Goal: Information Seeking & Learning: Learn about a topic

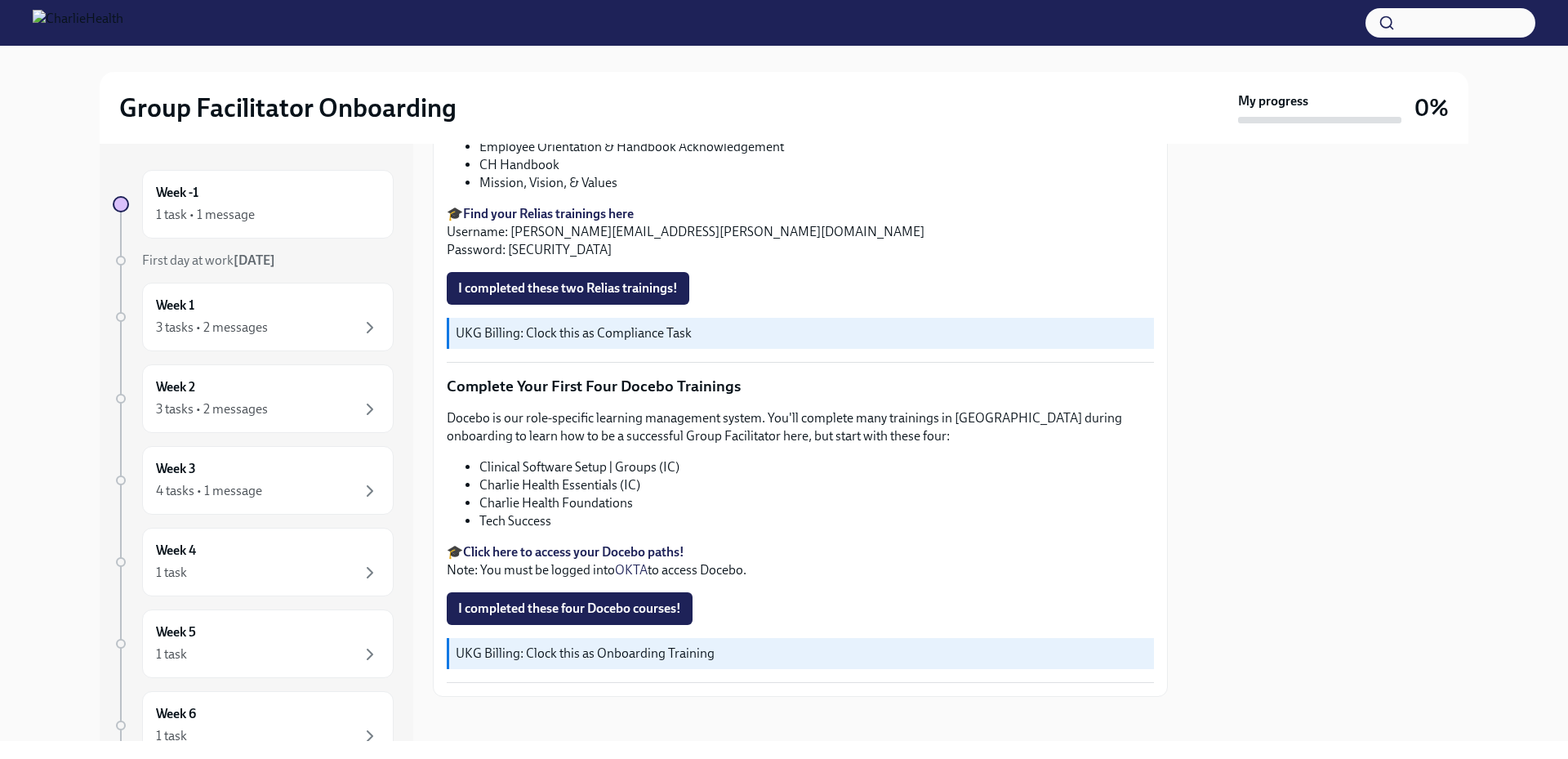
scroll to position [2128, 0]
click at [360, 319] on icon "button" at bounding box center [370, 328] width 20 height 20
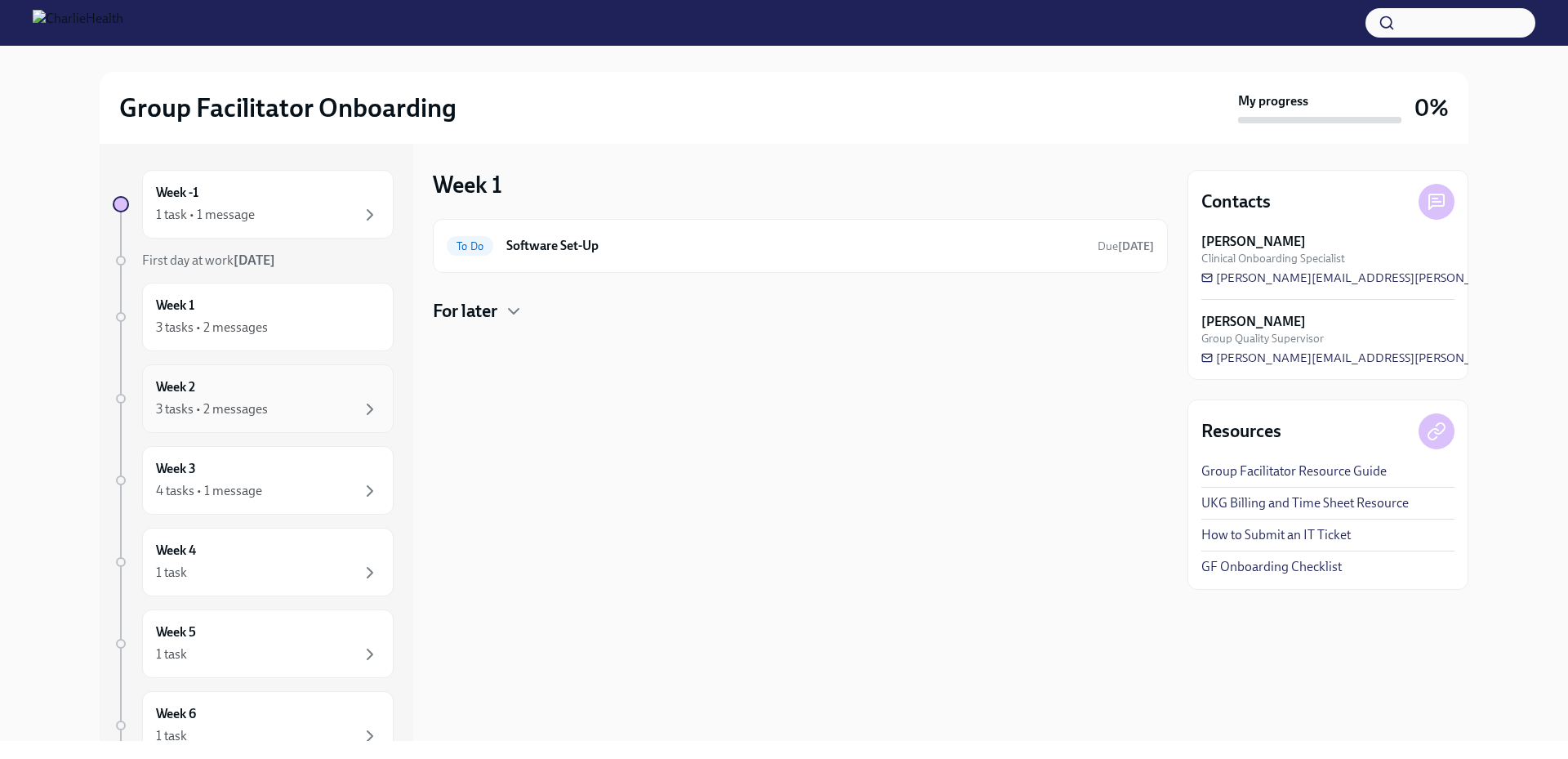
click at [331, 398] on div "Week 2 3 tasks • 2 messages" at bounding box center [268, 399] width 224 height 41
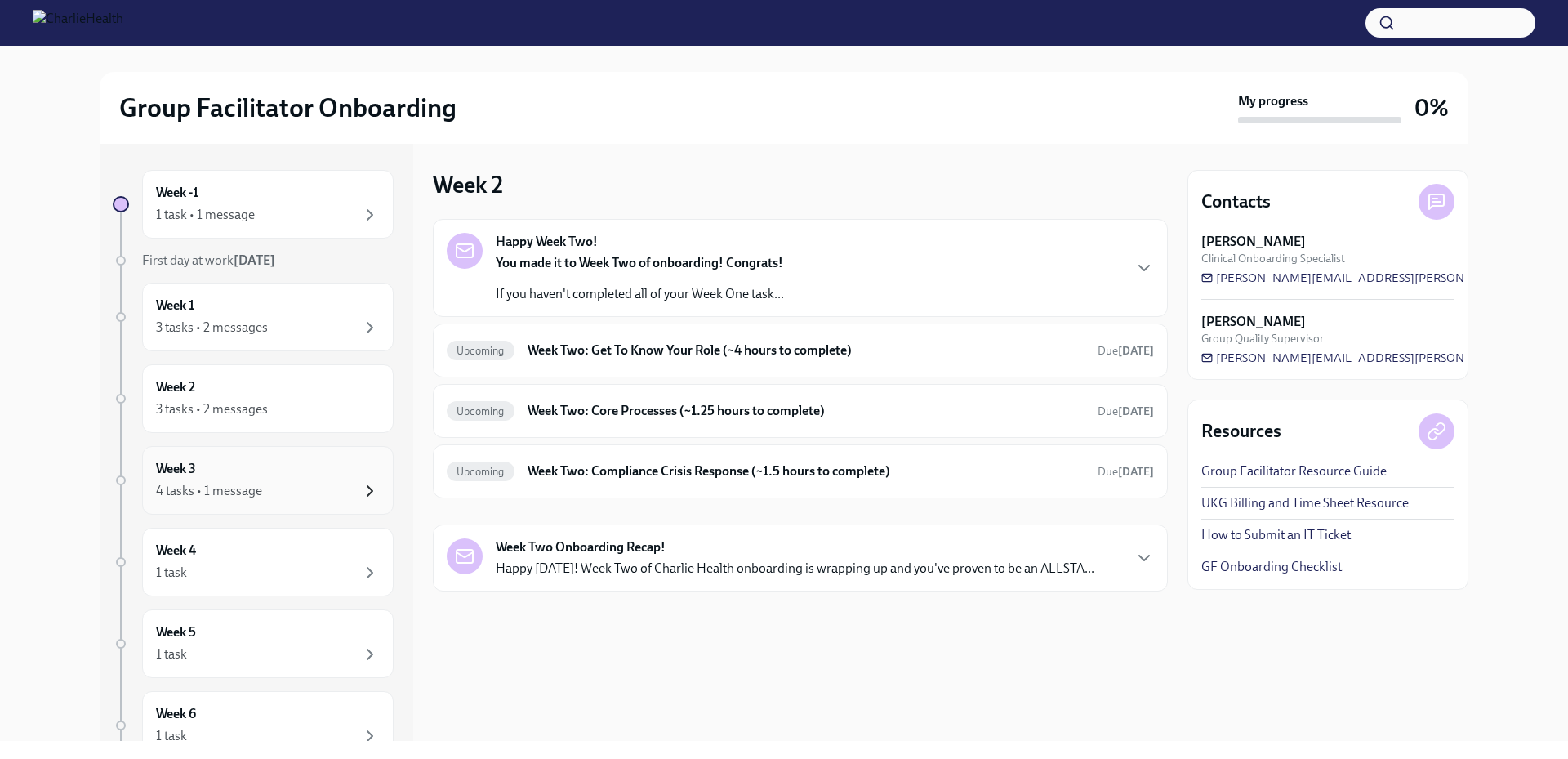
click at [360, 494] on icon "button" at bounding box center [370, 491] width 20 height 20
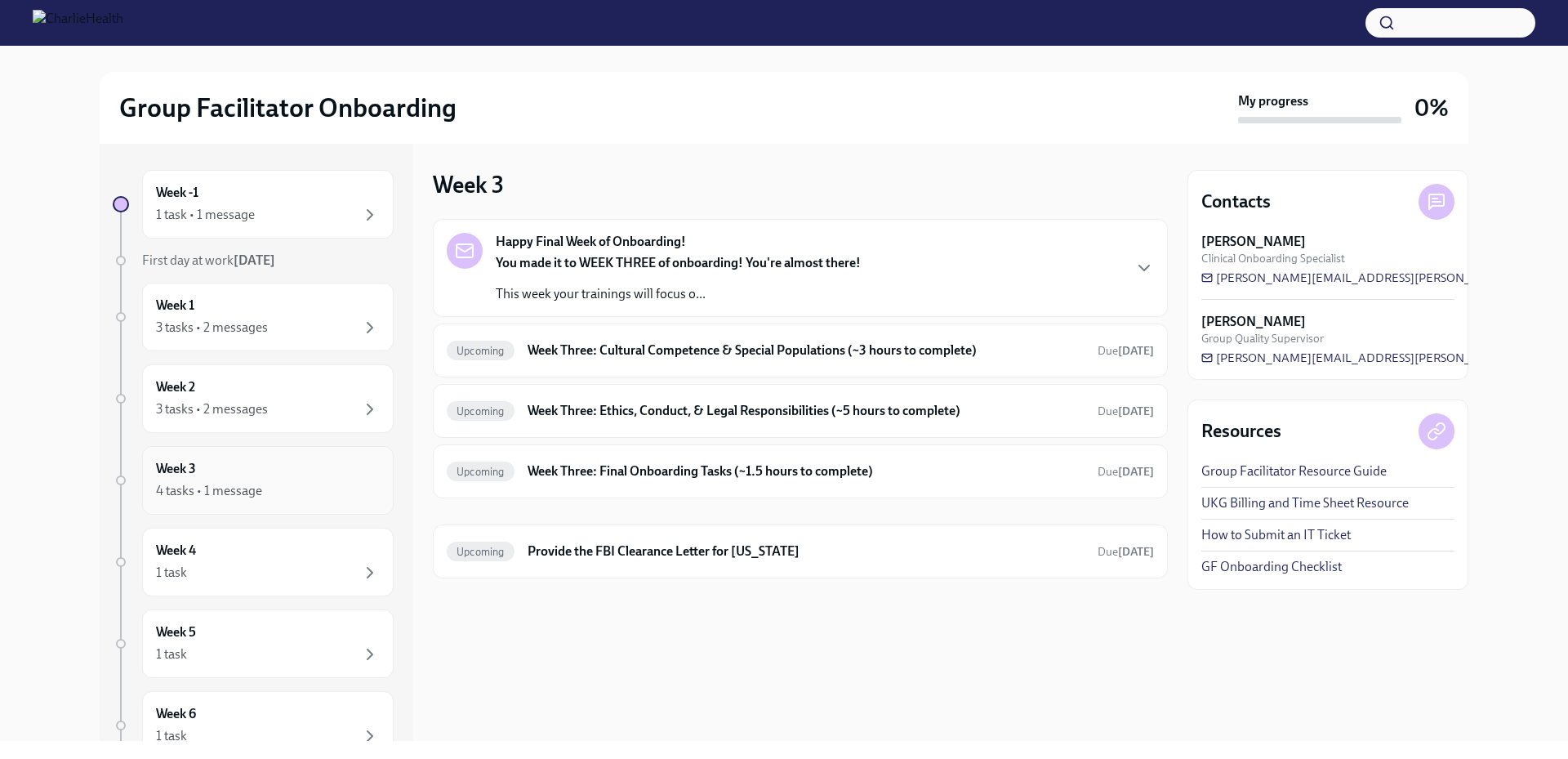
scroll to position [115, 0]
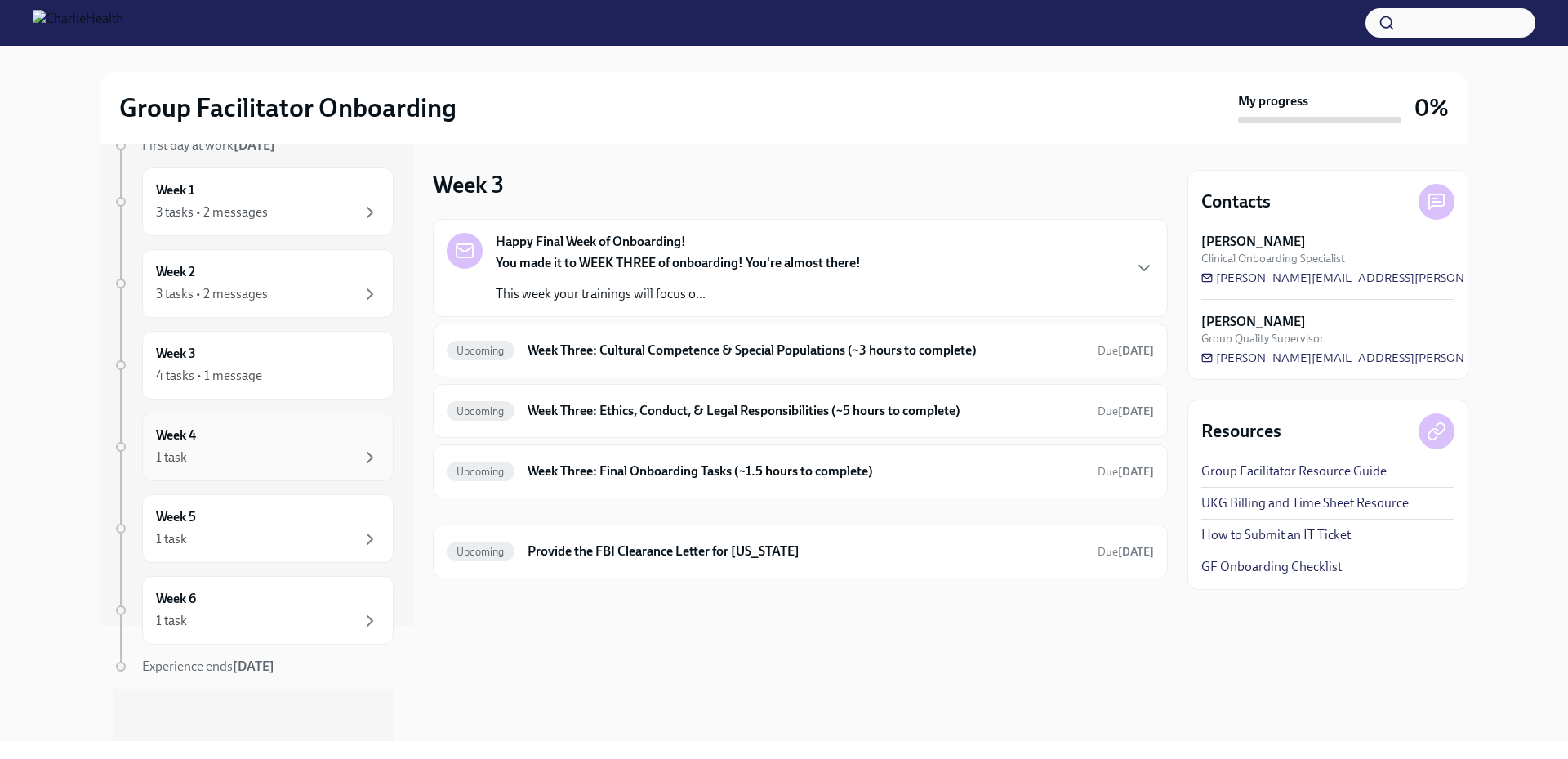
click at [253, 462] on div "1 task" at bounding box center [268, 458] width 224 height 20
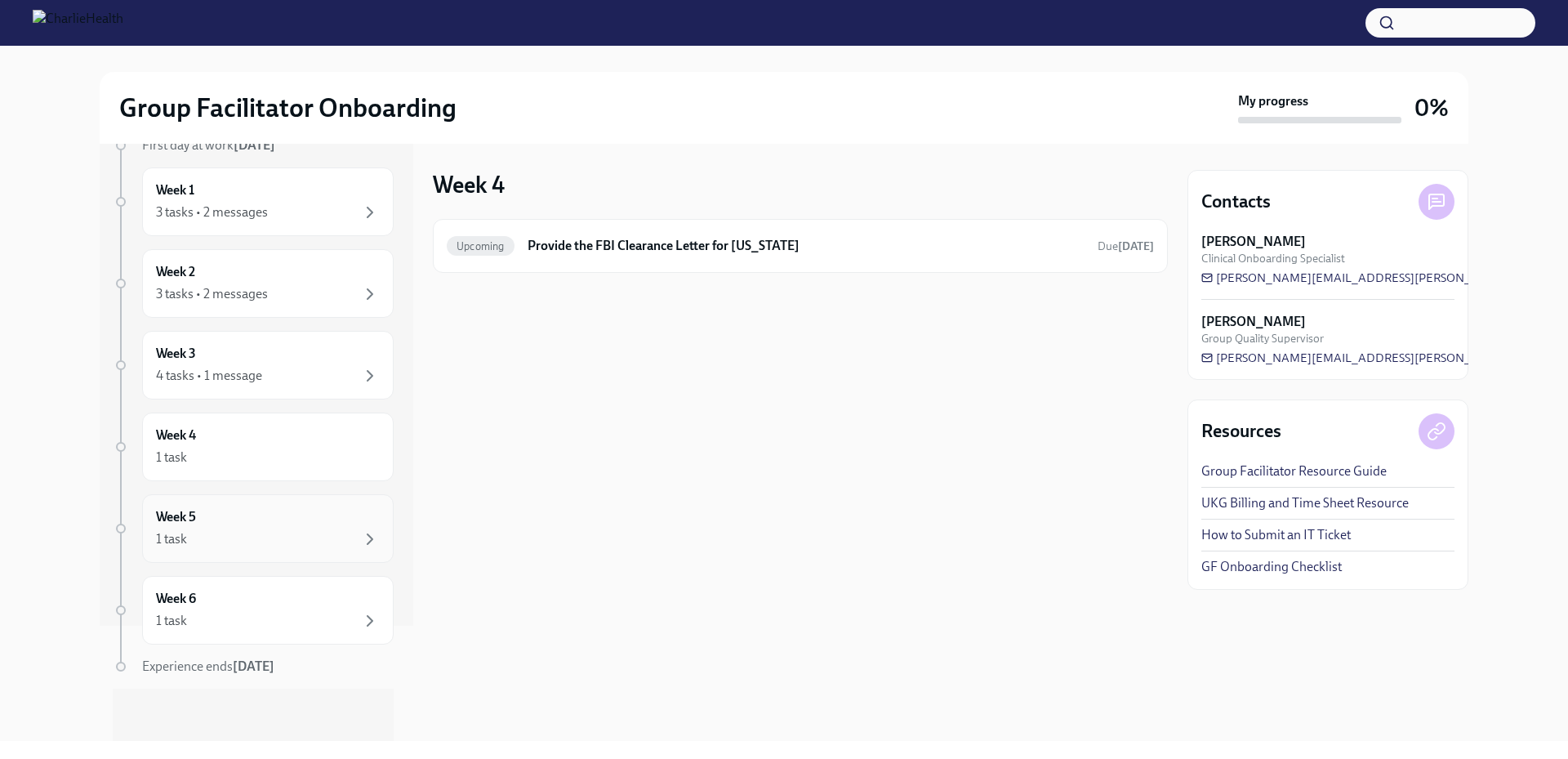
click at [274, 541] on div "1 task" at bounding box center [268, 540] width 224 height 20
click at [251, 625] on div "1 task" at bounding box center [268, 621] width 224 height 20
click at [308, 380] on div "4 tasks • 1 message" at bounding box center [268, 376] width 224 height 20
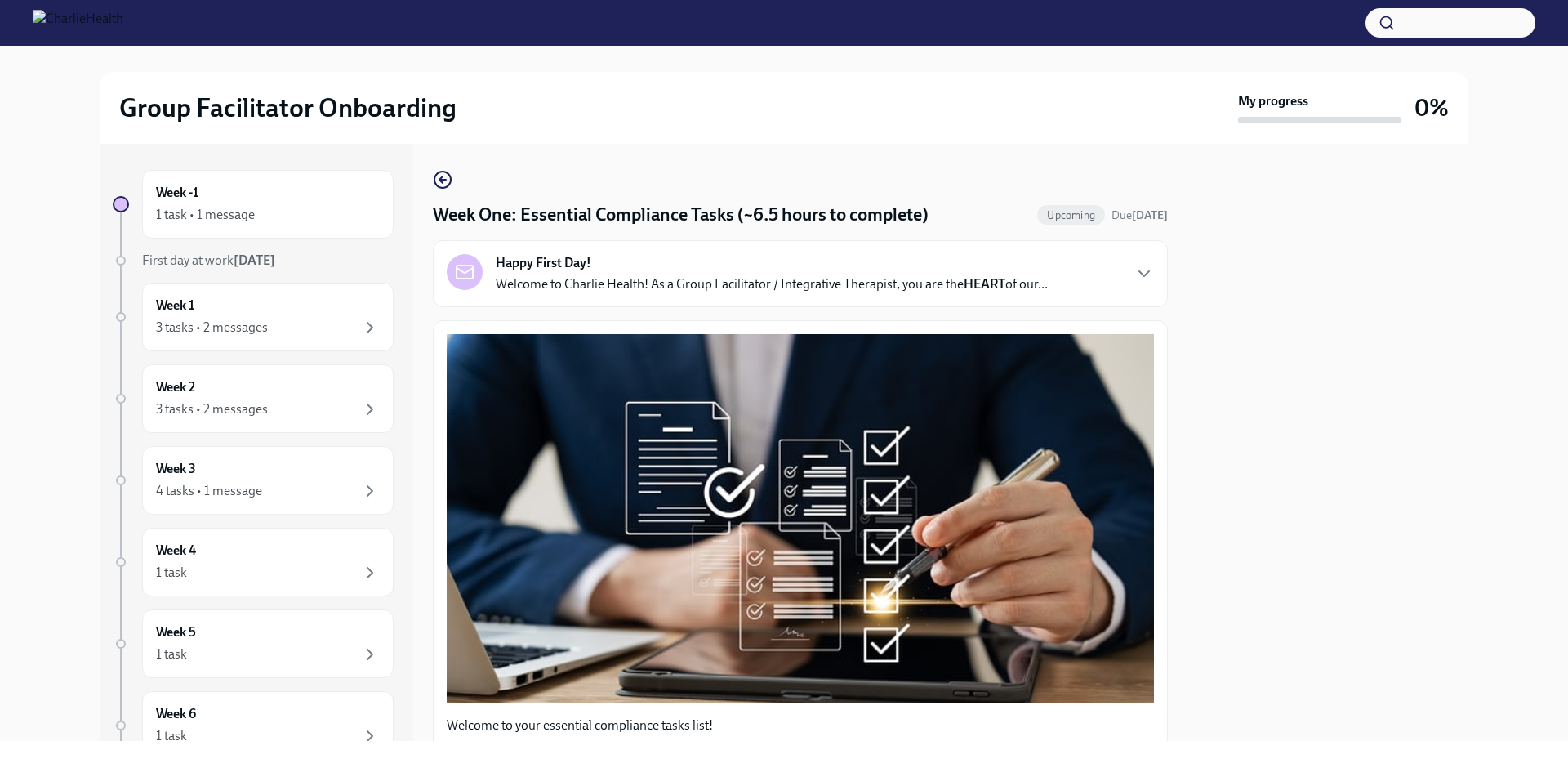
click at [1116, 267] on div "Happy First Day! Welcome to Charlie Health! As a Group Facilitator / Integrativ…" at bounding box center [800, 274] width 707 height 39
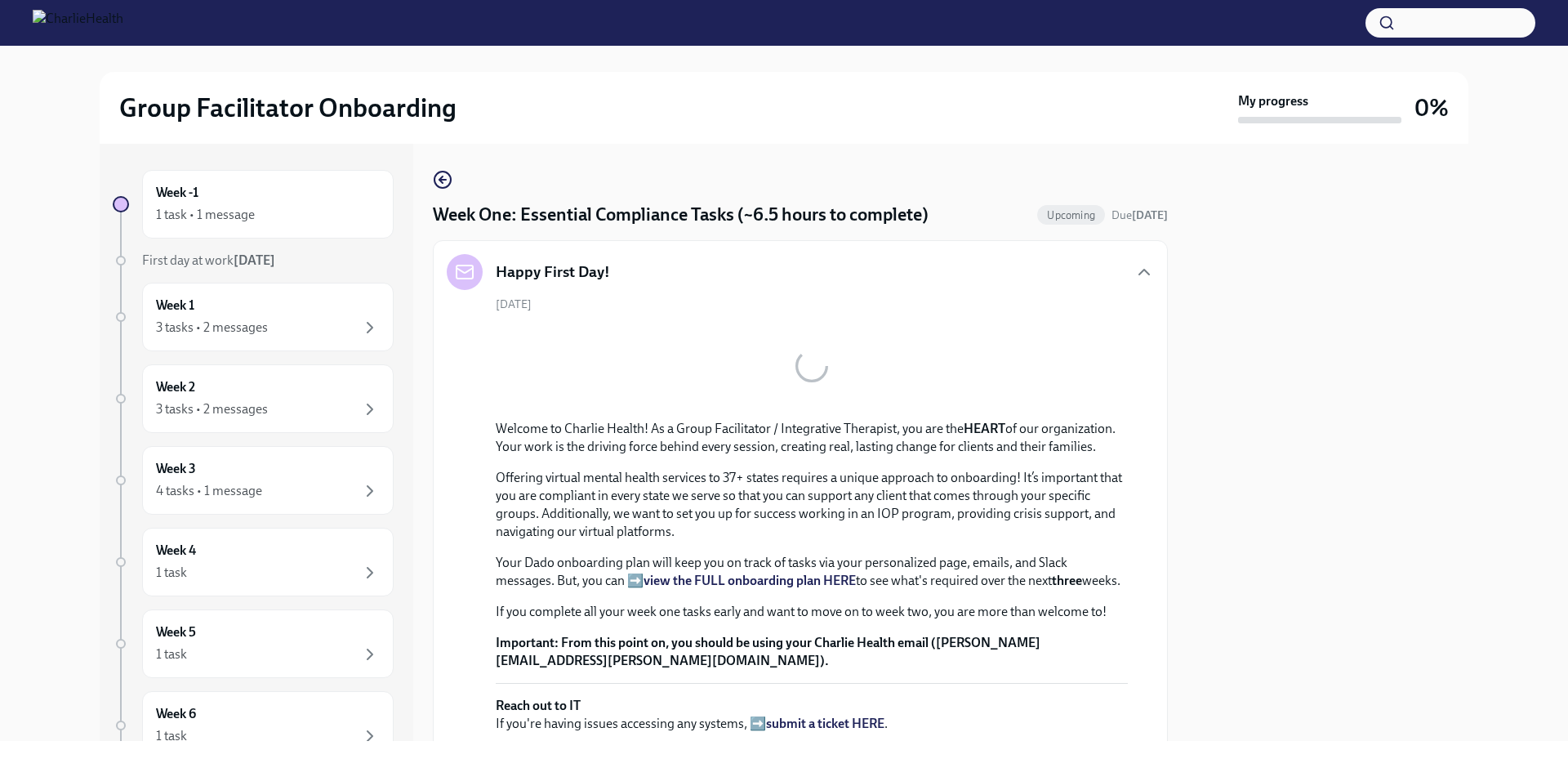
click at [1116, 267] on div "Happy First Day!" at bounding box center [800, 272] width 707 height 36
click at [295, 402] on div "3 tasks • 2 messages" at bounding box center [268, 409] width 224 height 20
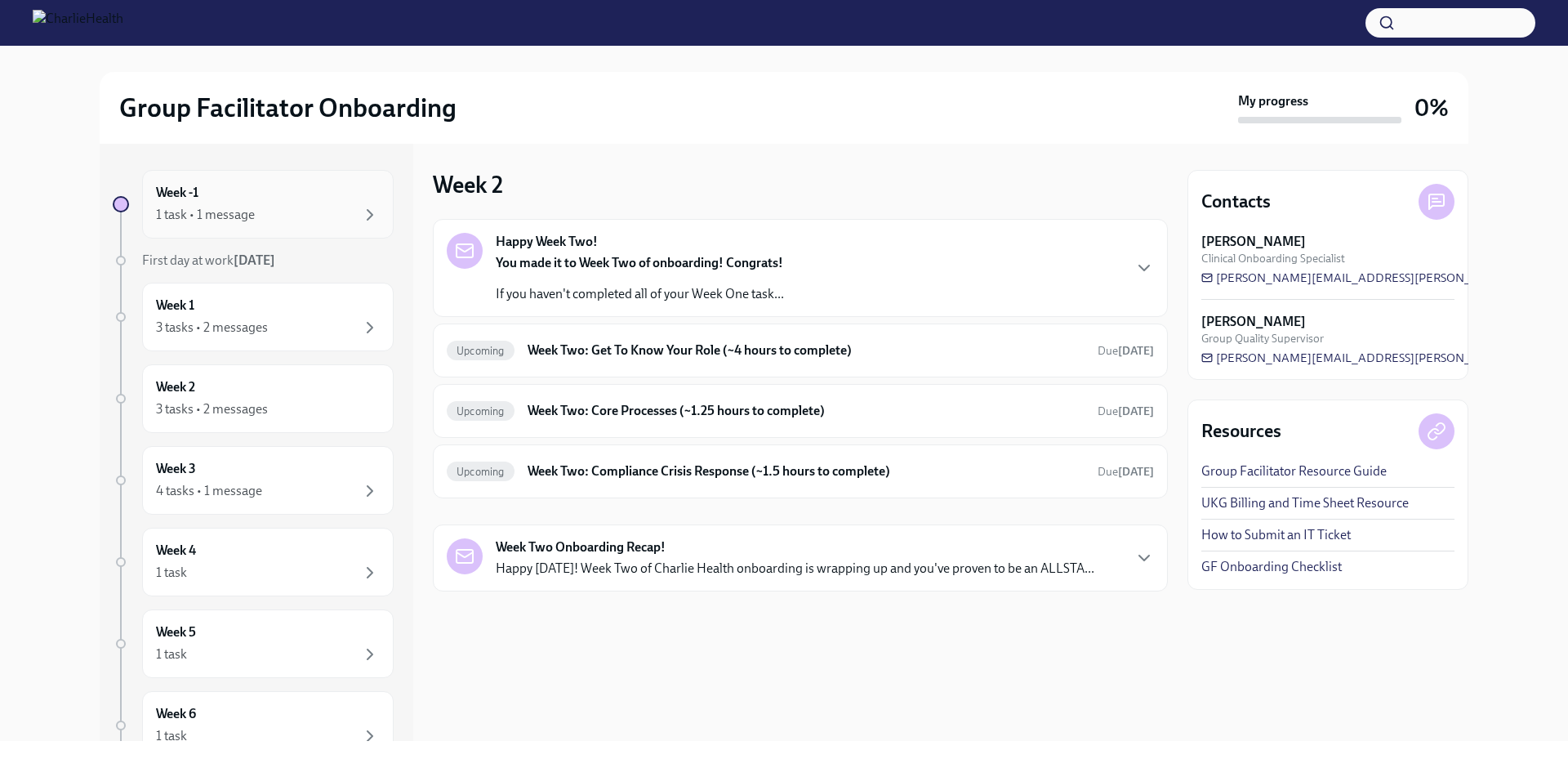
click at [284, 200] on div "Week -1 1 task • 1 message" at bounding box center [268, 205] width 224 height 41
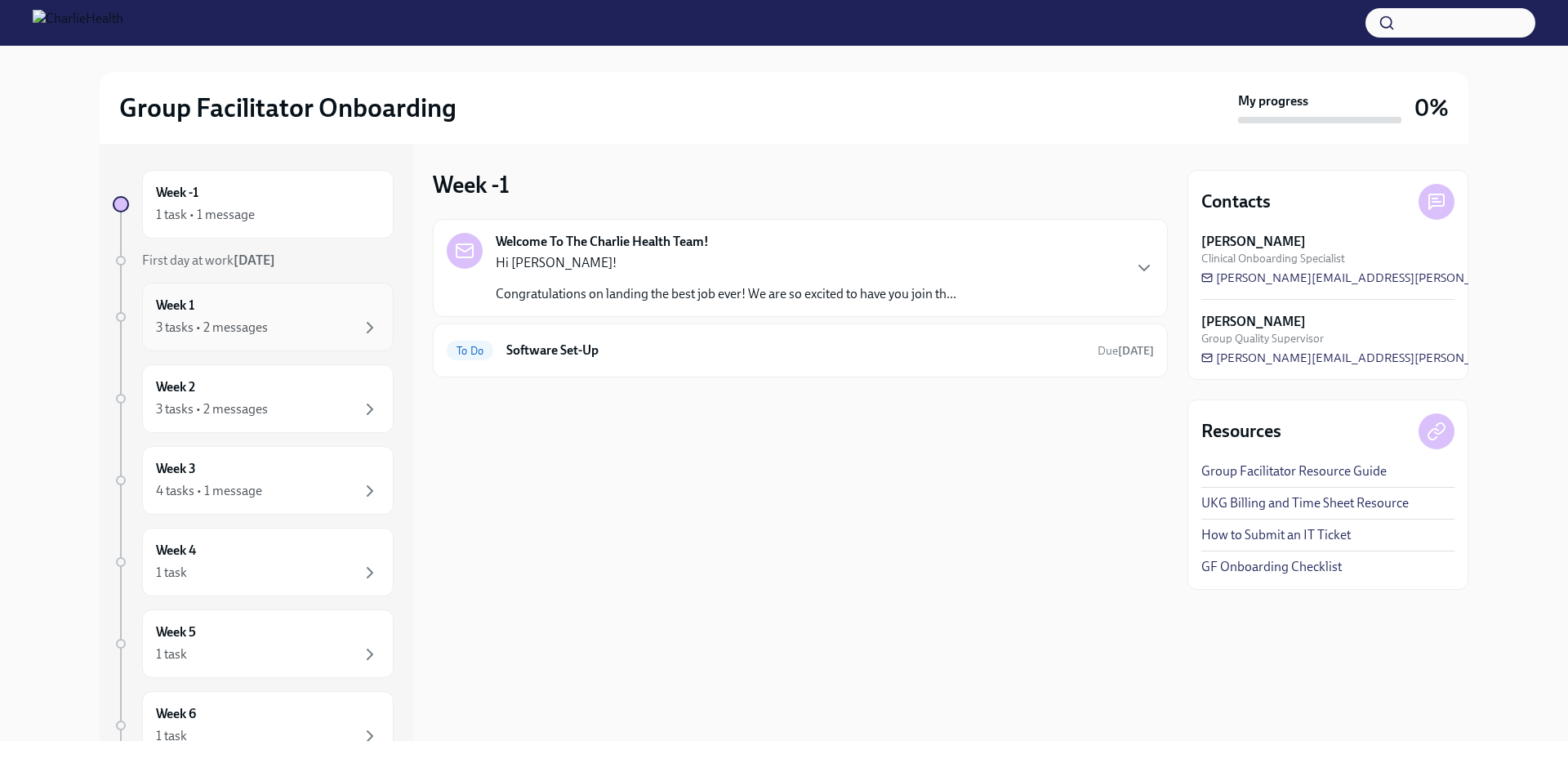
click at [275, 325] on div "3 tasks • 2 messages" at bounding box center [268, 328] width 224 height 20
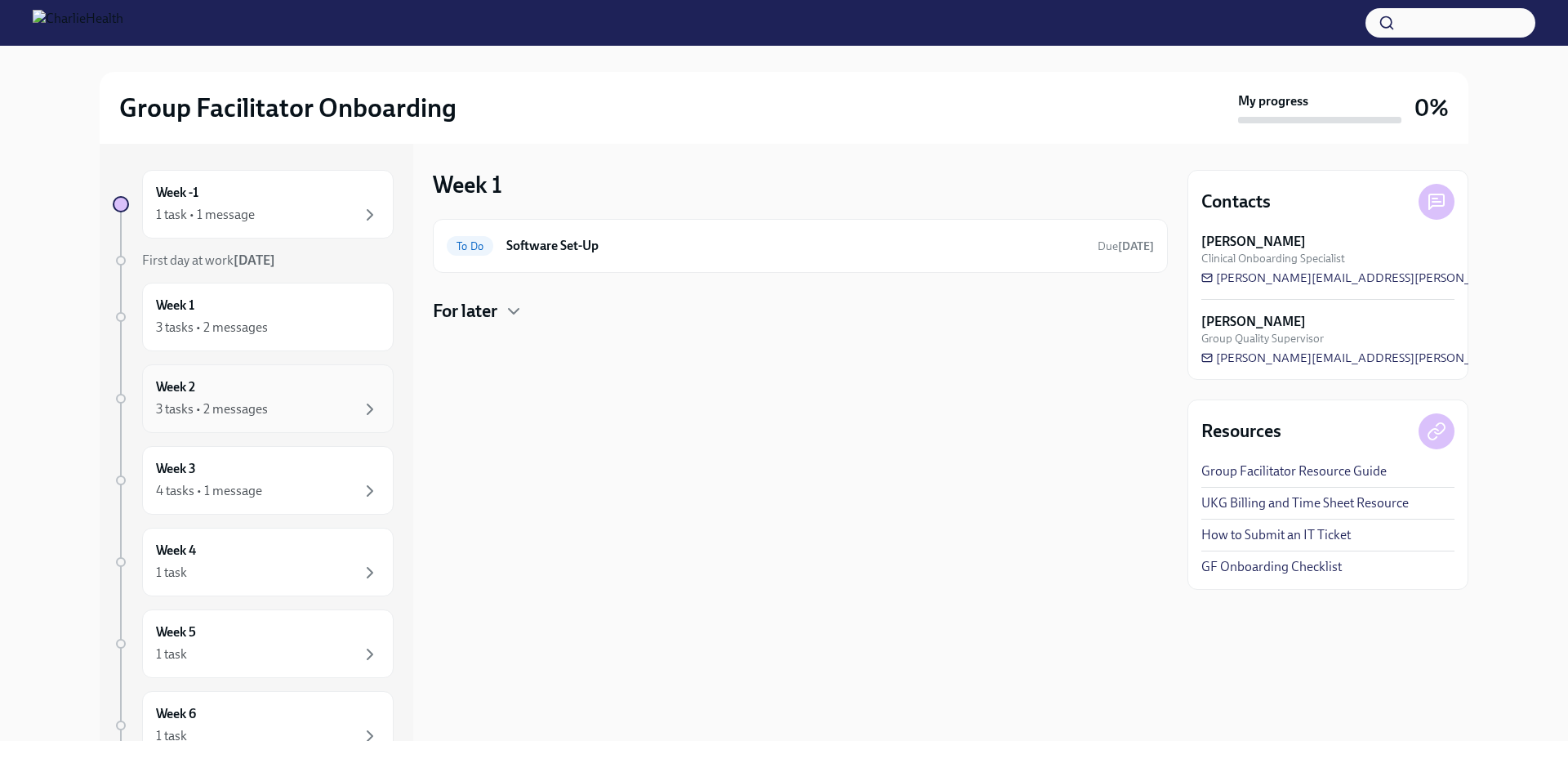
click at [273, 398] on div "Week 2 3 tasks • 2 messages" at bounding box center [268, 399] width 224 height 41
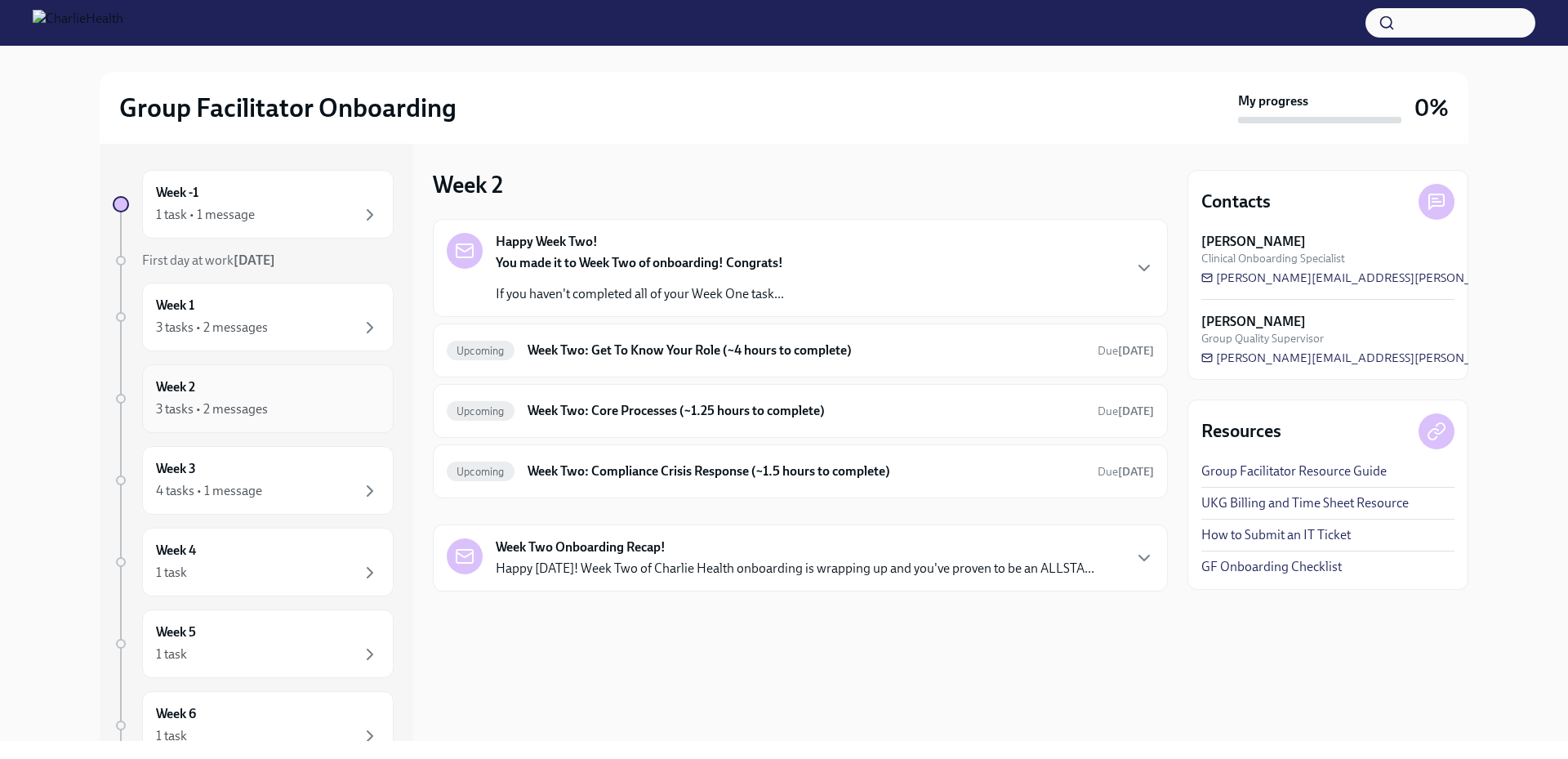
click at [234, 412] on div "3 tasks • 2 messages" at bounding box center [212, 409] width 112 height 18
click at [249, 485] on div "4 tasks • 1 message" at bounding box center [209, 491] width 106 height 18
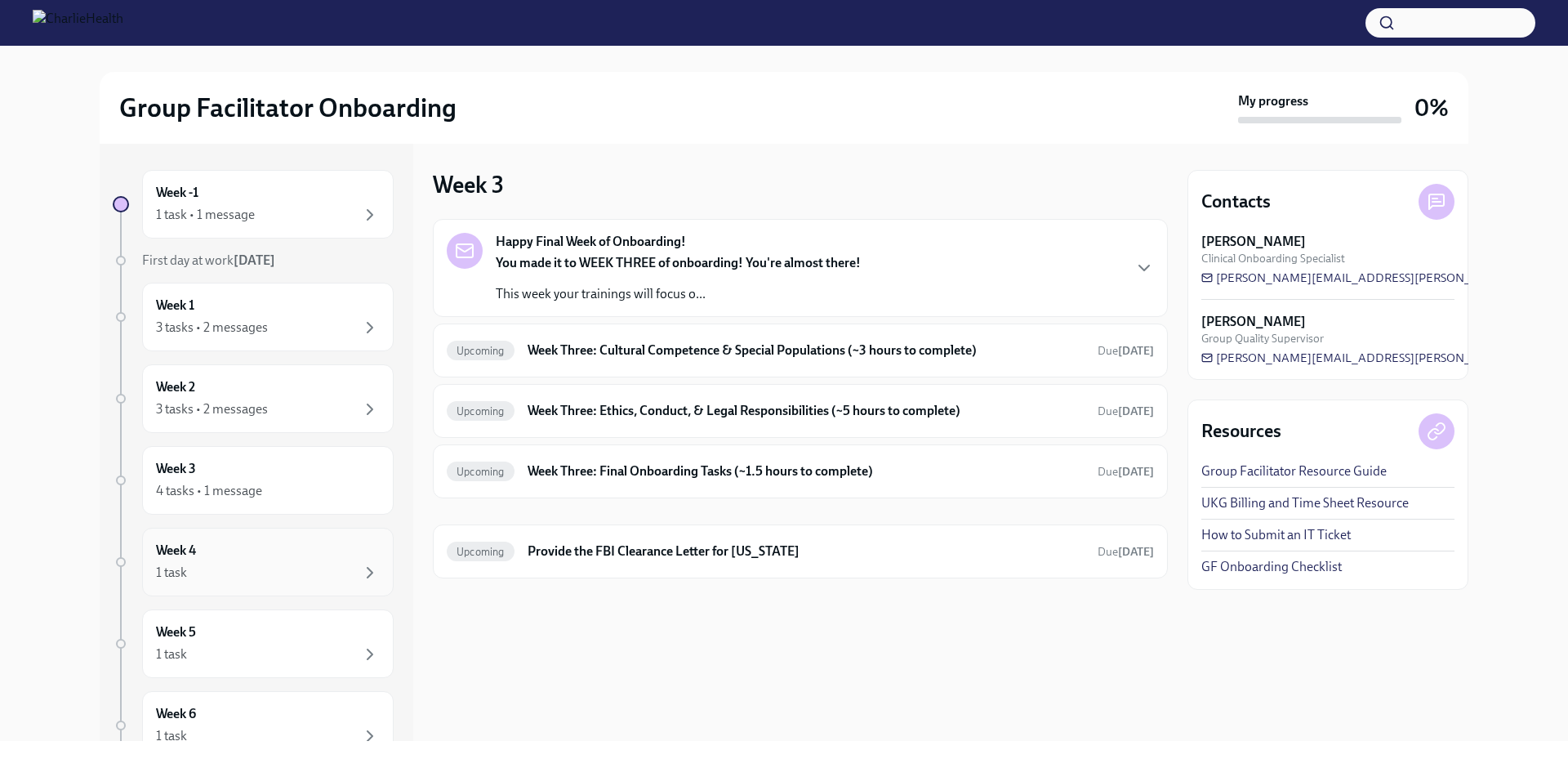
click at [237, 549] on div "Week 4 1 task" at bounding box center [268, 563] width 224 height 41
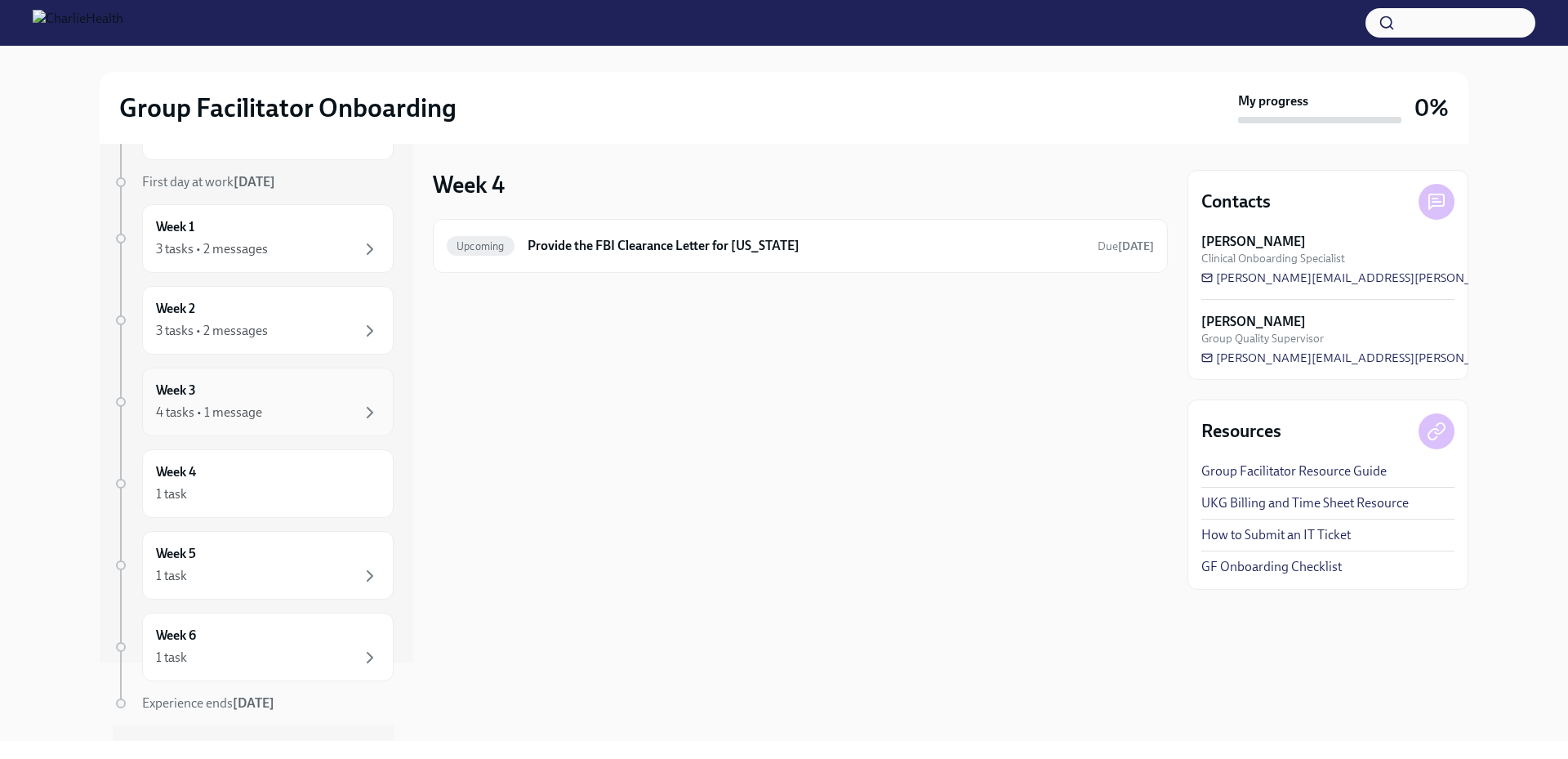
scroll to position [115, 0]
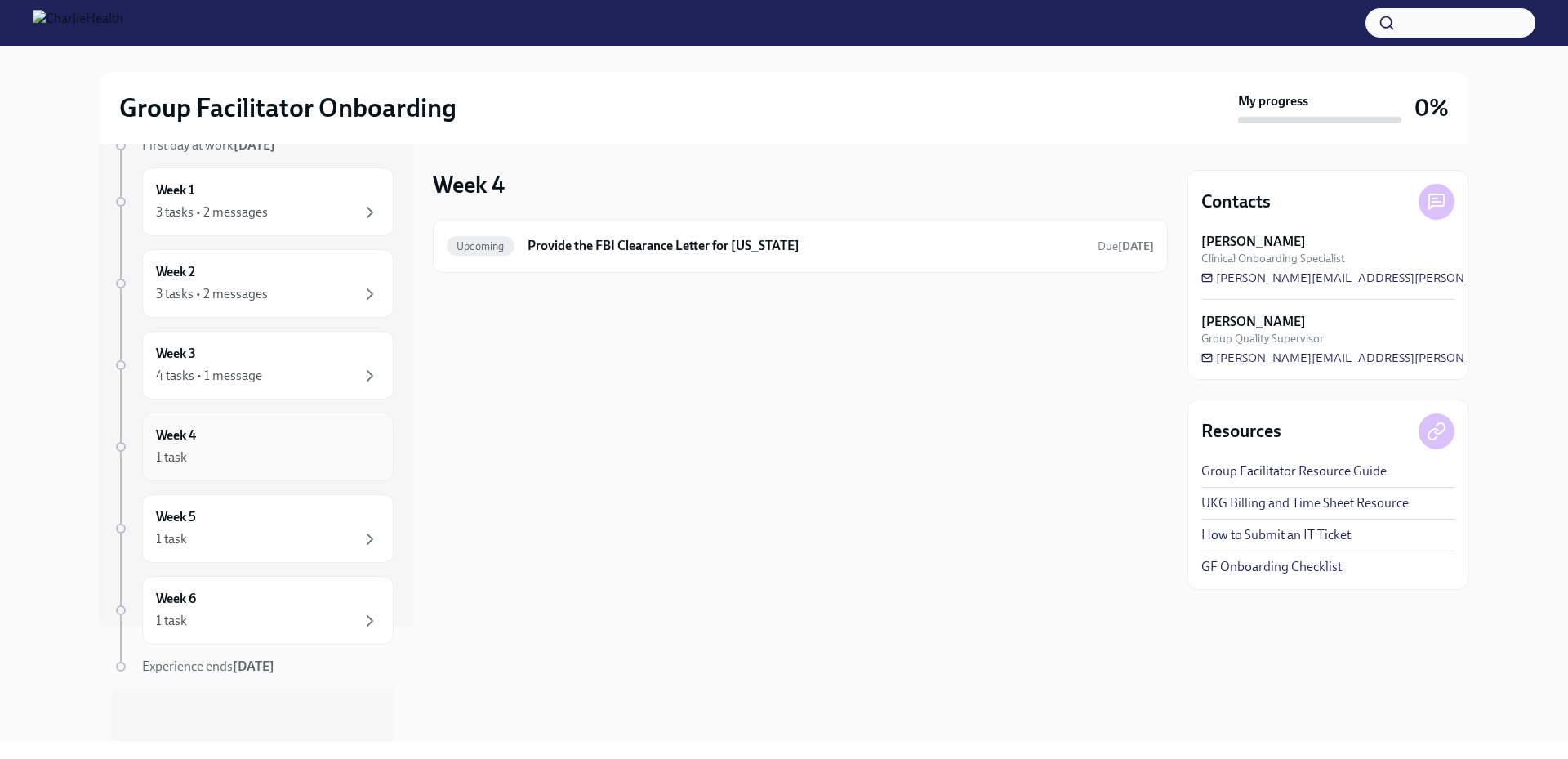
click at [266, 439] on div "Week 4 1 task" at bounding box center [268, 447] width 224 height 41
click at [231, 531] on div "1 task" at bounding box center [268, 540] width 224 height 20
click at [231, 631] on div "Week 6 1 task" at bounding box center [268, 610] width 251 height 69
click at [1250, 508] on link "UKG Billing and Time Sheet Resource" at bounding box center [1304, 504] width 208 height 18
click at [1294, 475] on link "Group Facilitator Resource Guide" at bounding box center [1294, 472] width 186 height 18
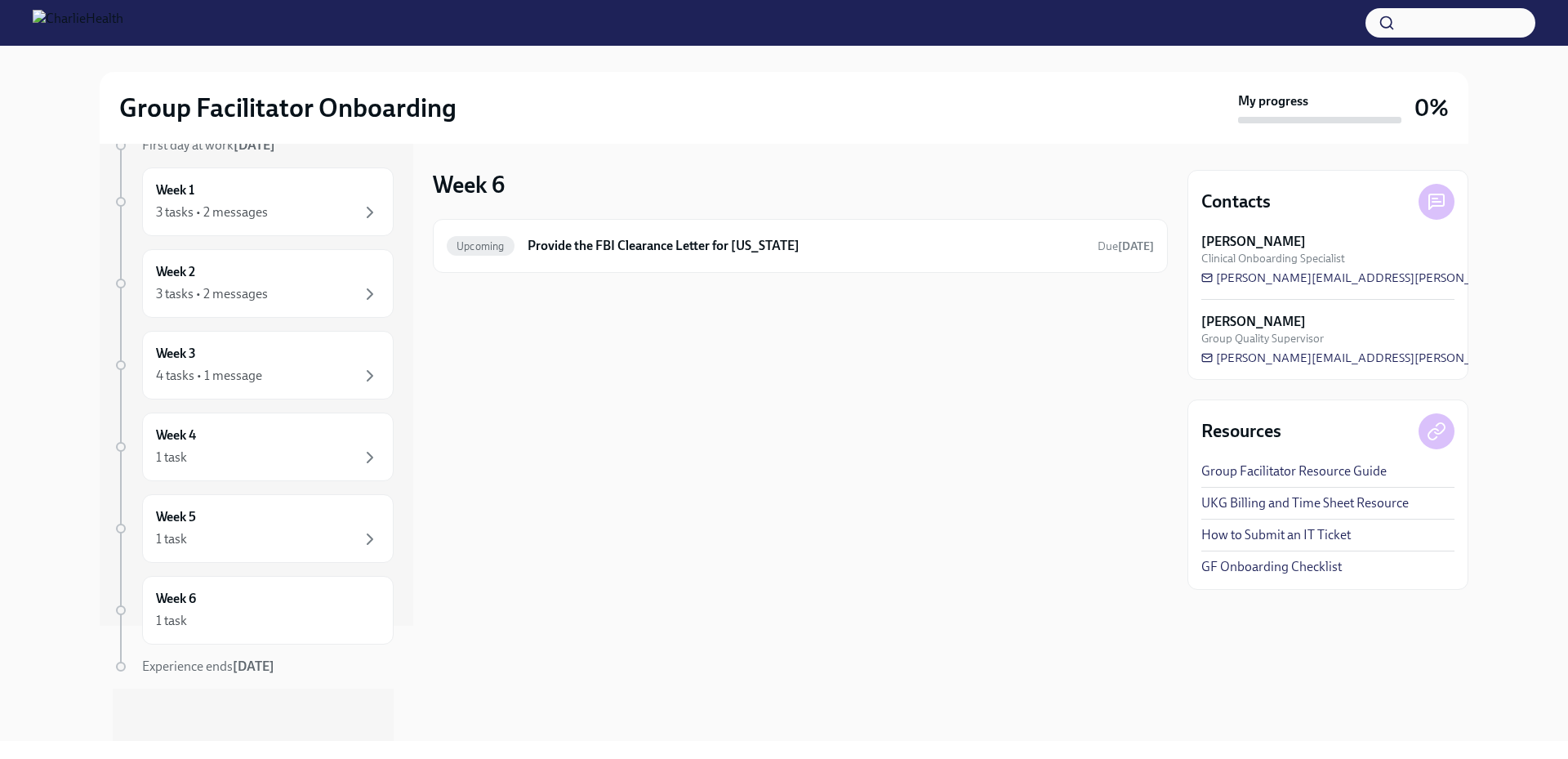
click at [1270, 564] on link "GF Onboarding Checklist" at bounding box center [1271, 567] width 140 height 18
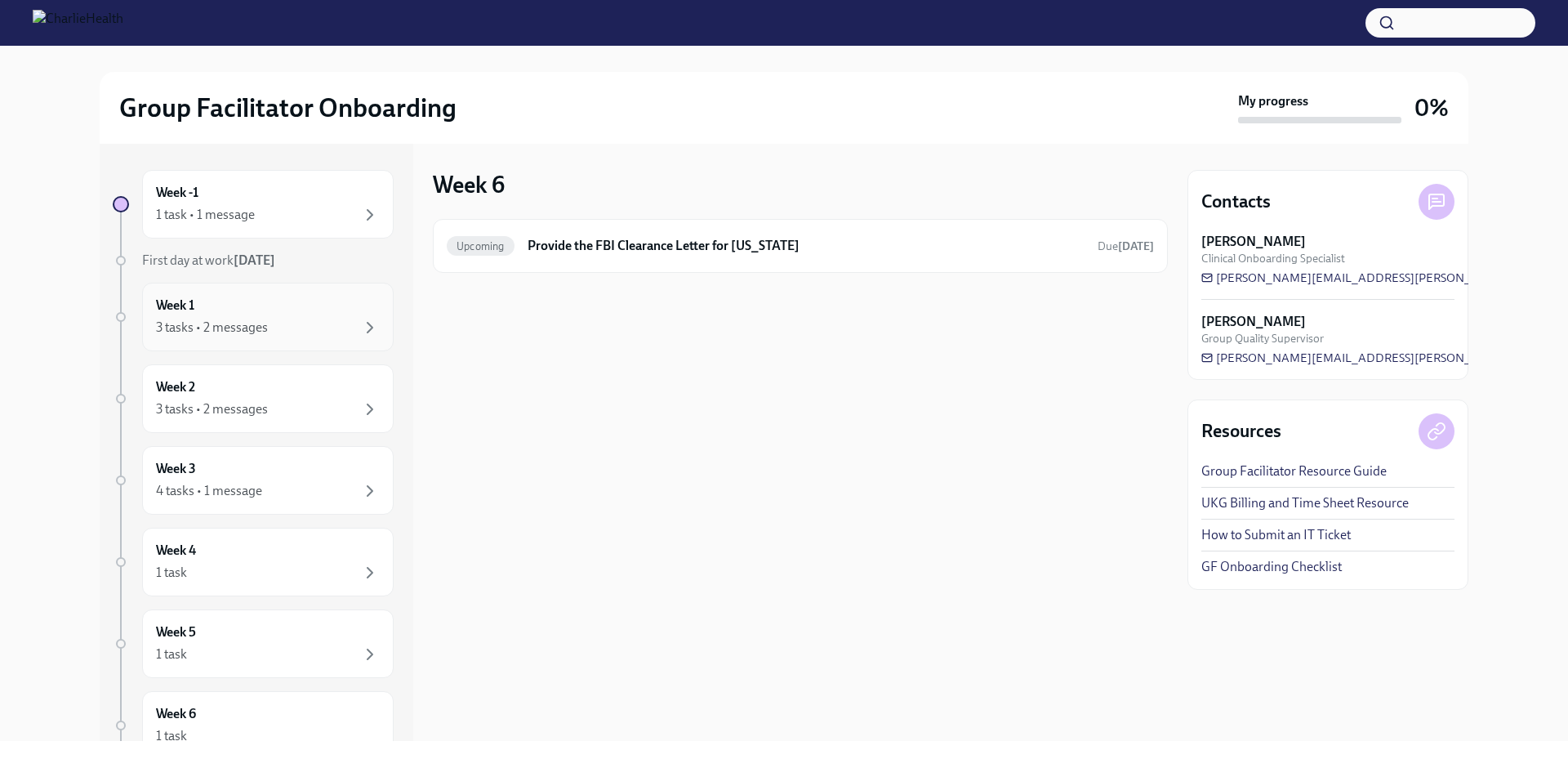
drag, startPoint x: 209, startPoint y: 221, endPoint x: 209, endPoint y: 298, distance: 77.0
click at [209, 221] on div "1 task • 1 message" at bounding box center [205, 215] width 99 height 18
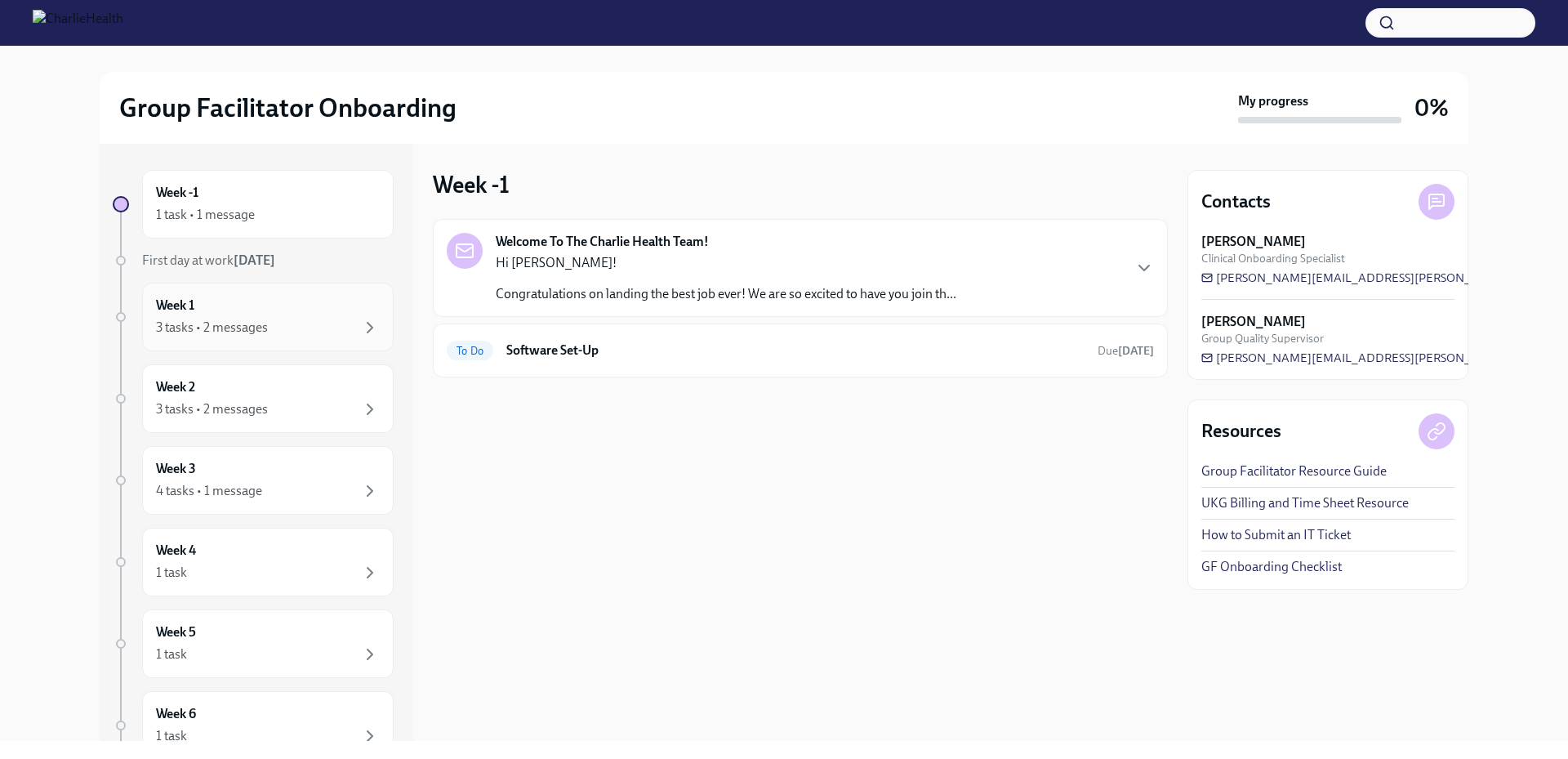
click at [212, 325] on div "3 tasks • 2 messages" at bounding box center [212, 328] width 112 height 18
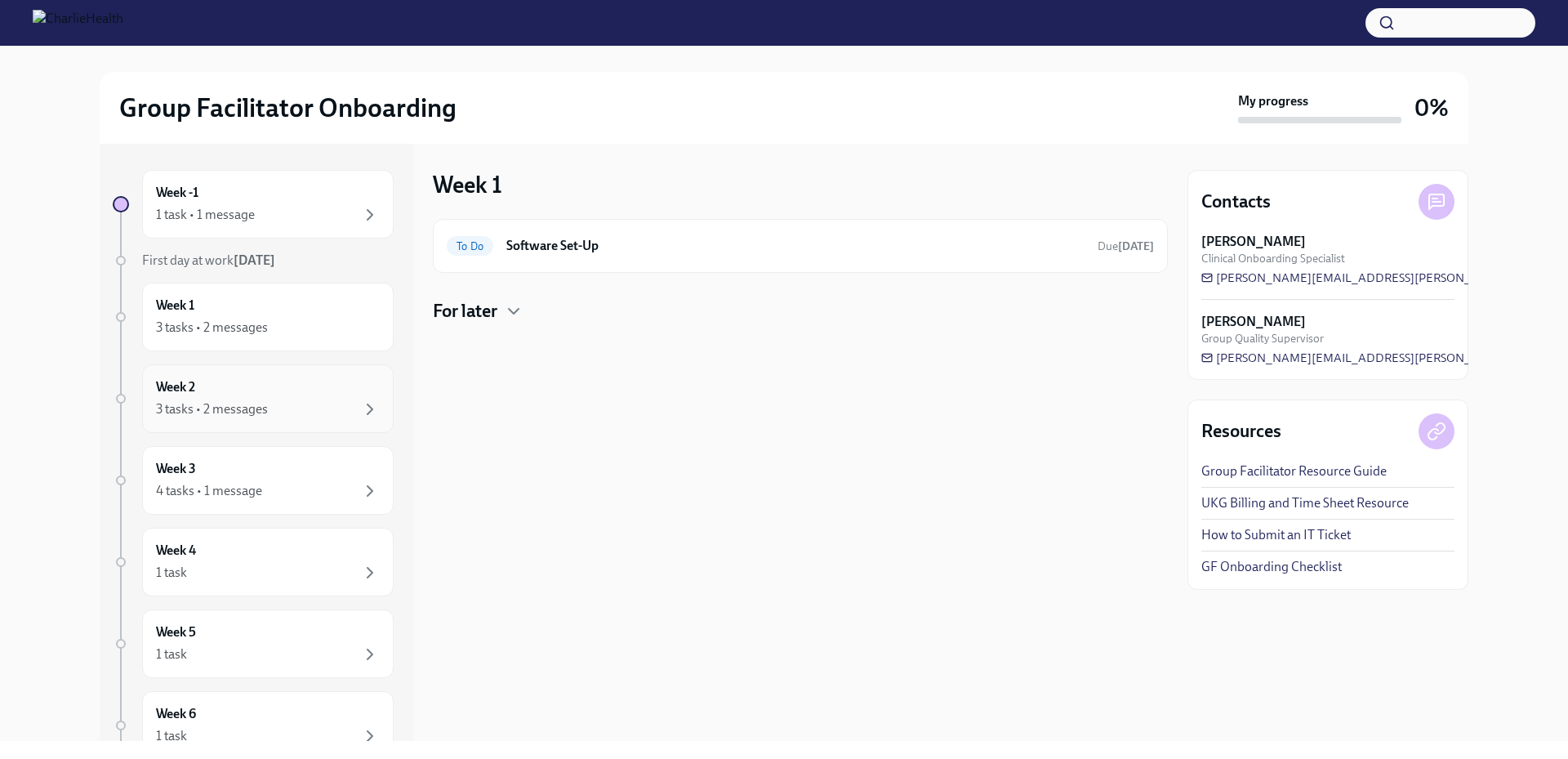
click at [246, 406] on div "3 tasks • 2 messages" at bounding box center [212, 409] width 112 height 18
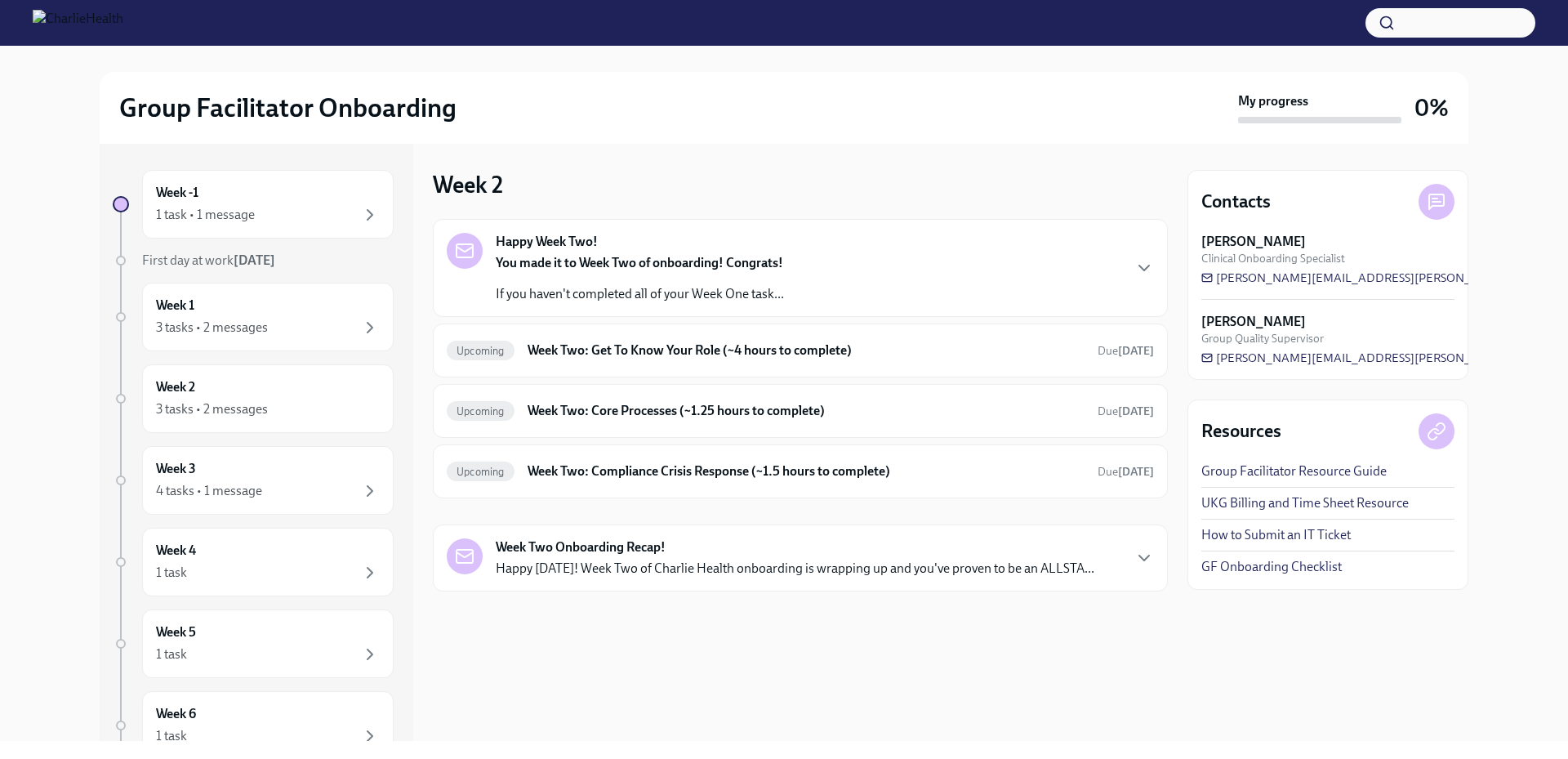
click at [1129, 557] on div "Week Two Onboarding Recap! Happy Friday! Week Two of Charlie Health onboarding …" at bounding box center [800, 559] width 707 height 39
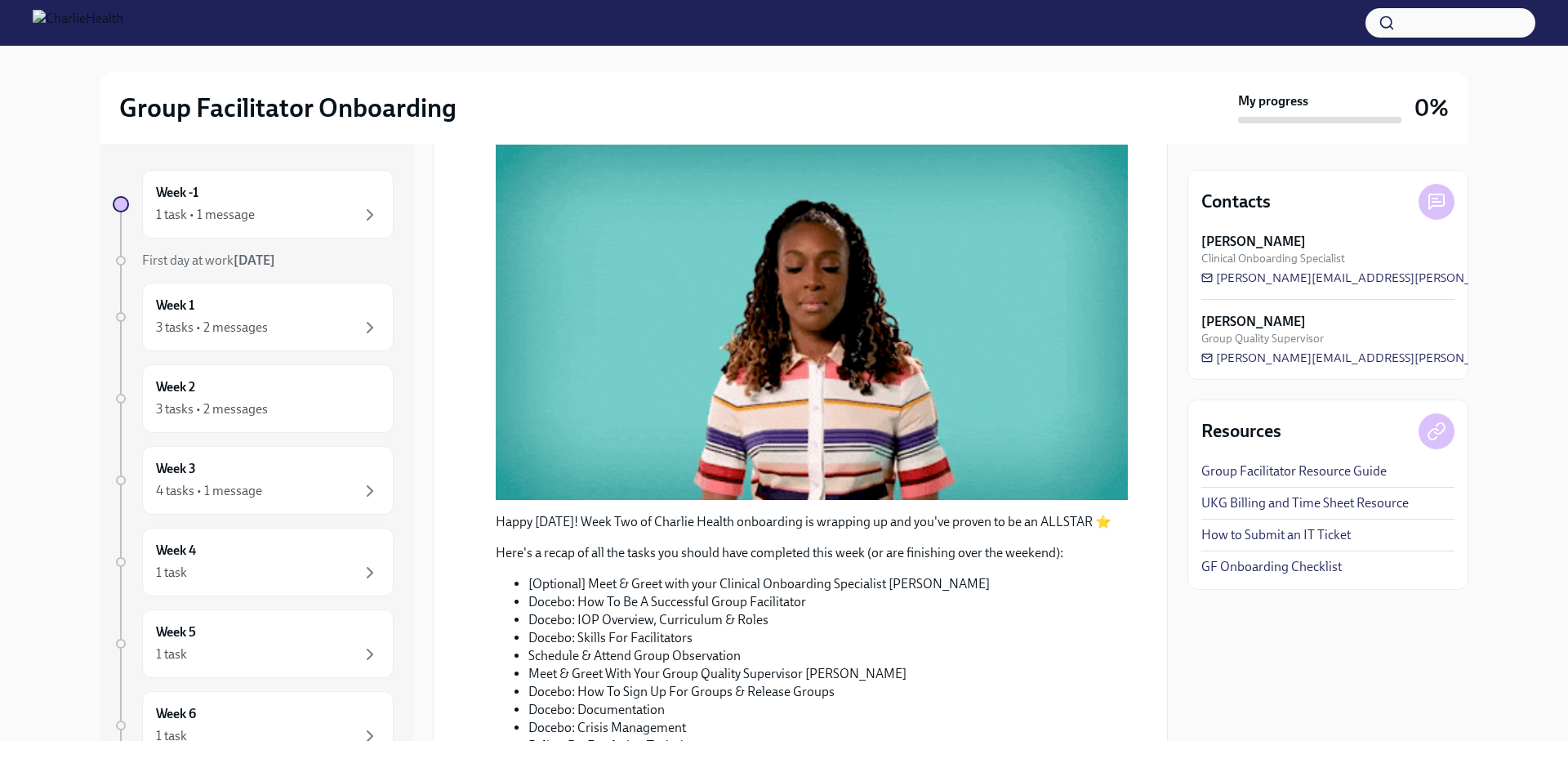
scroll to position [673, 0]
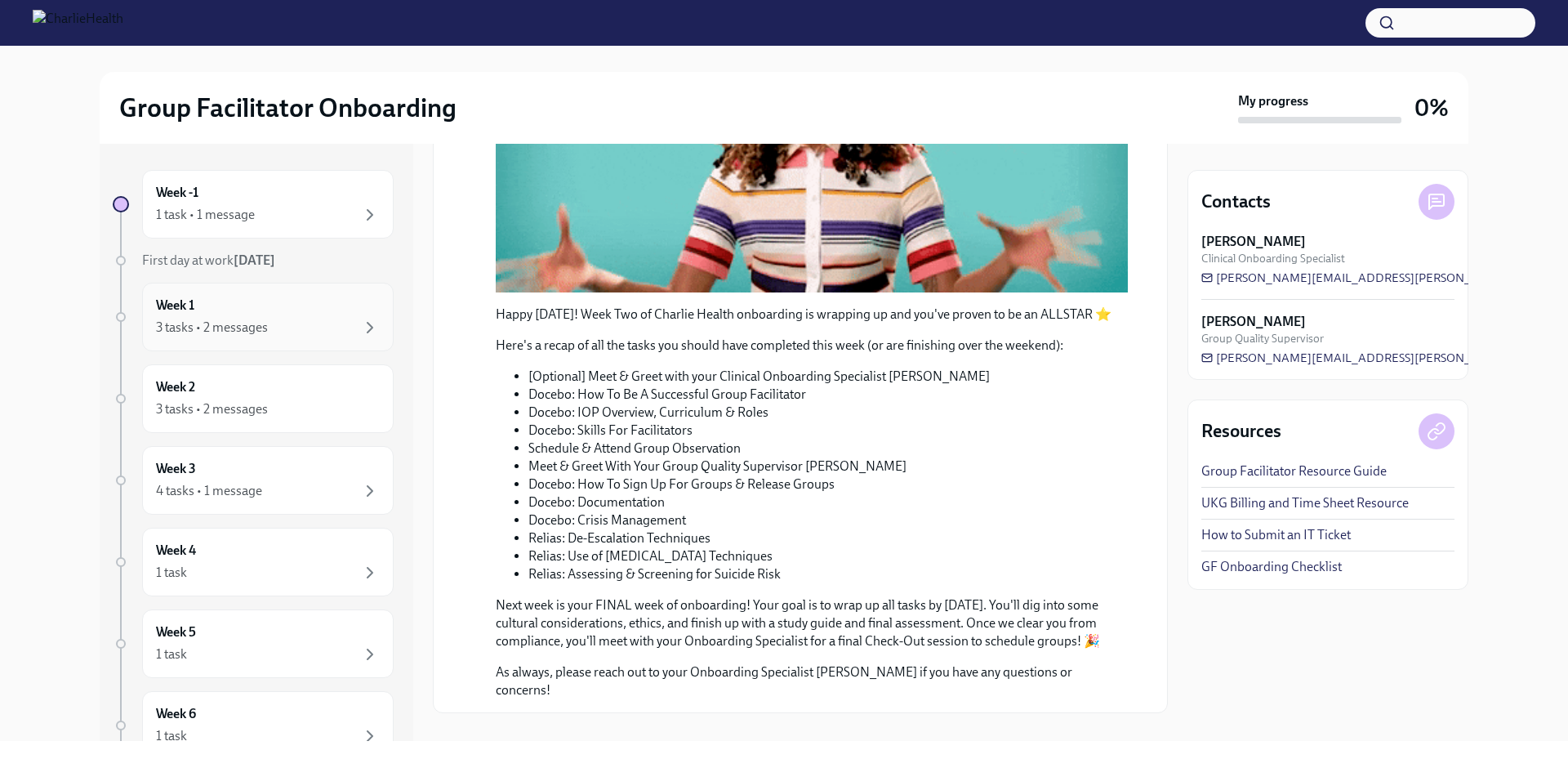
click at [291, 338] on div "Week 1 3 tasks • 2 messages" at bounding box center [268, 317] width 251 height 69
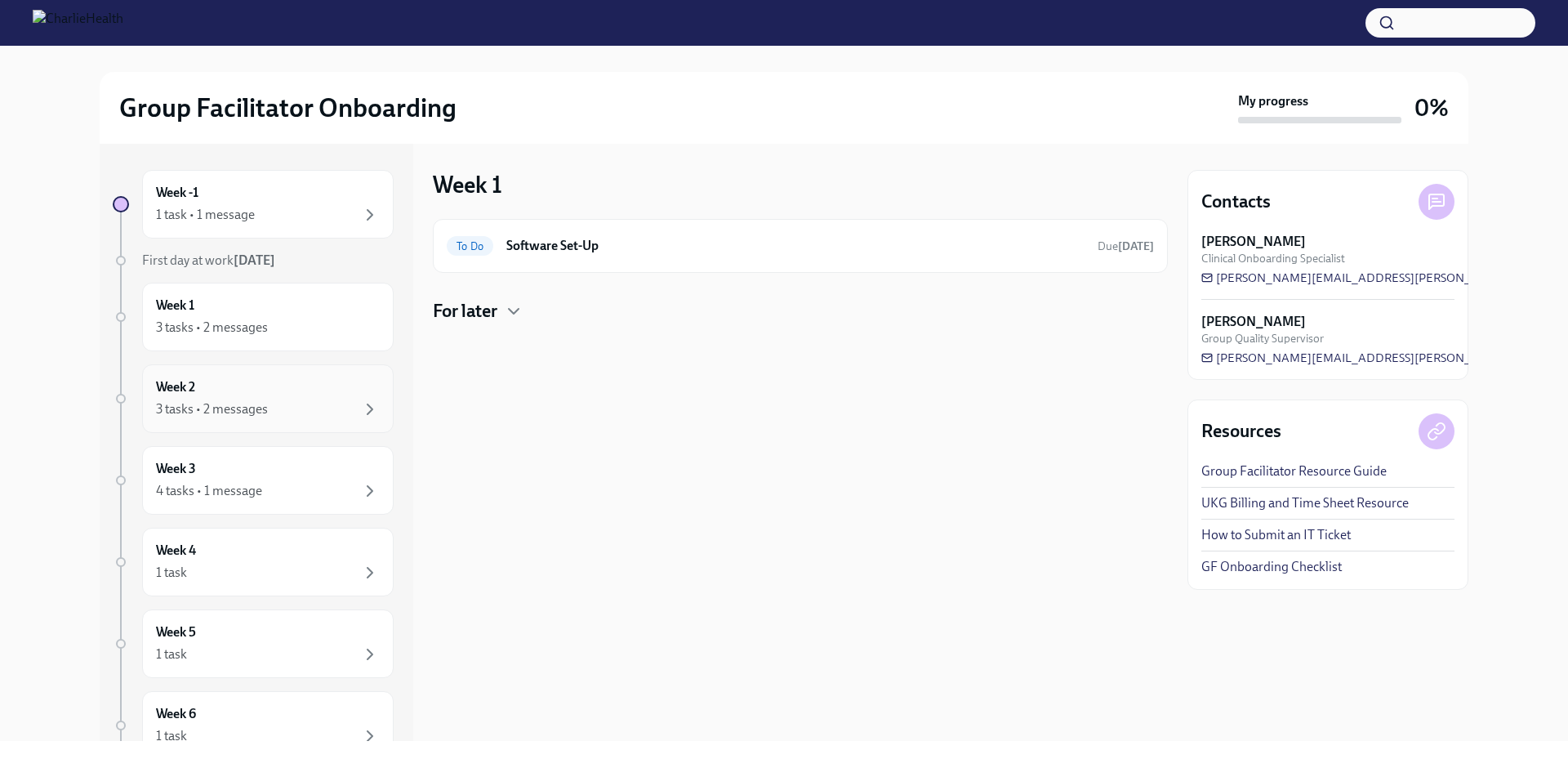
click at [271, 398] on div "Week 2 3 tasks • 2 messages" at bounding box center [268, 399] width 224 height 41
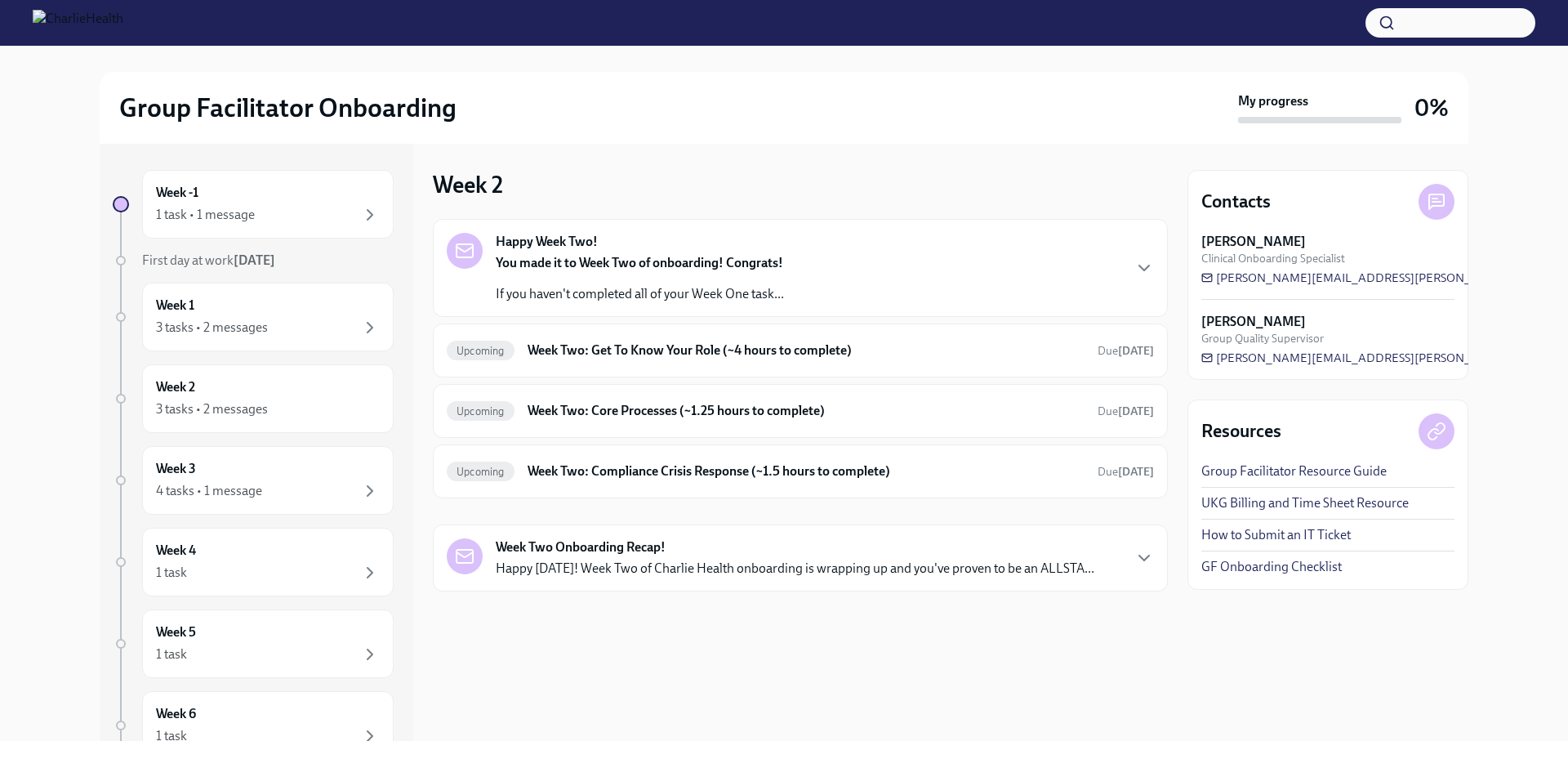
click at [1054, 565] on p "Happy [DATE]! Week Two of Charlie Health onboarding is wrapping up and you've p…" at bounding box center [795, 568] width 598 height 18
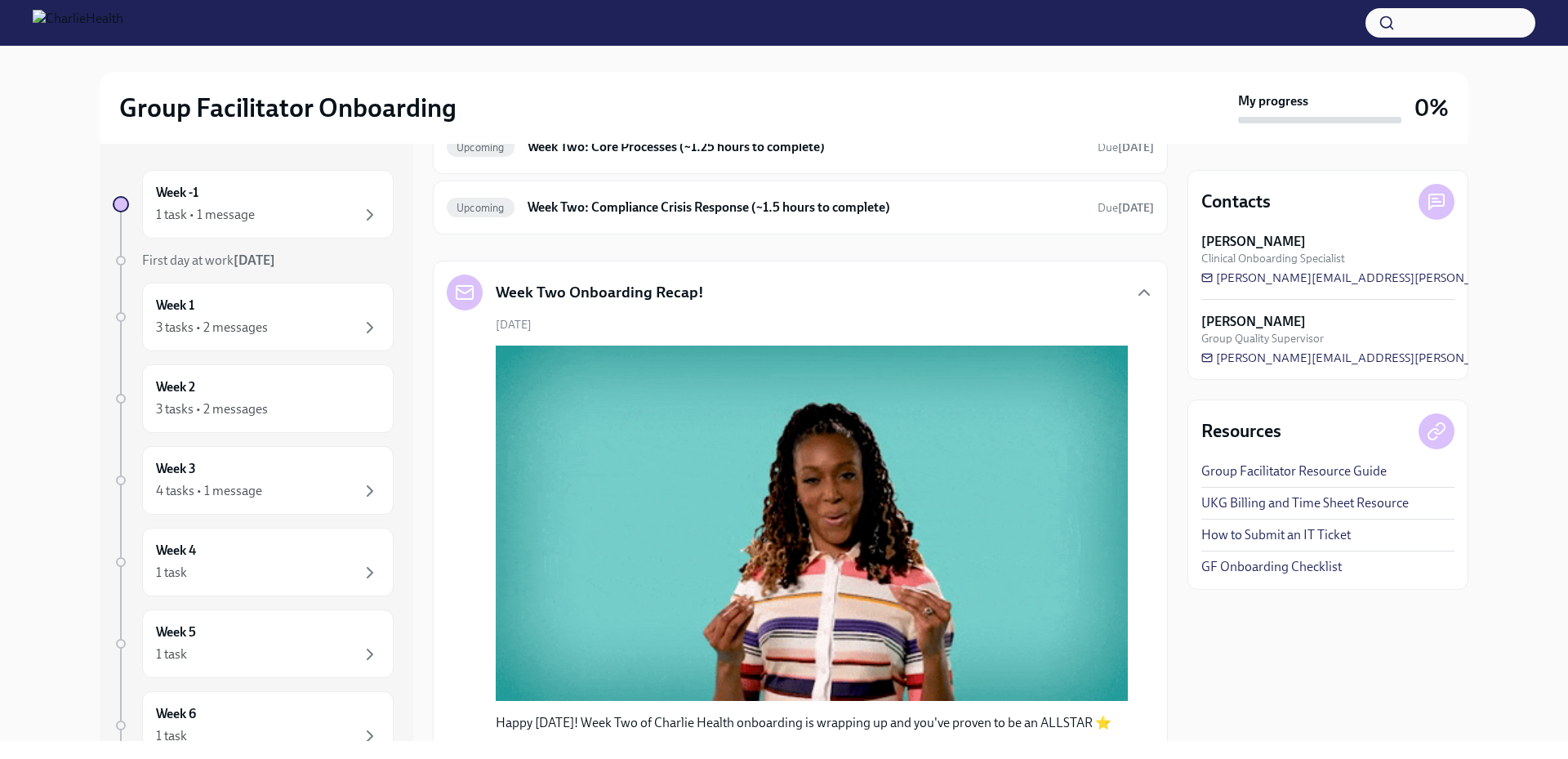
scroll to position [673, 0]
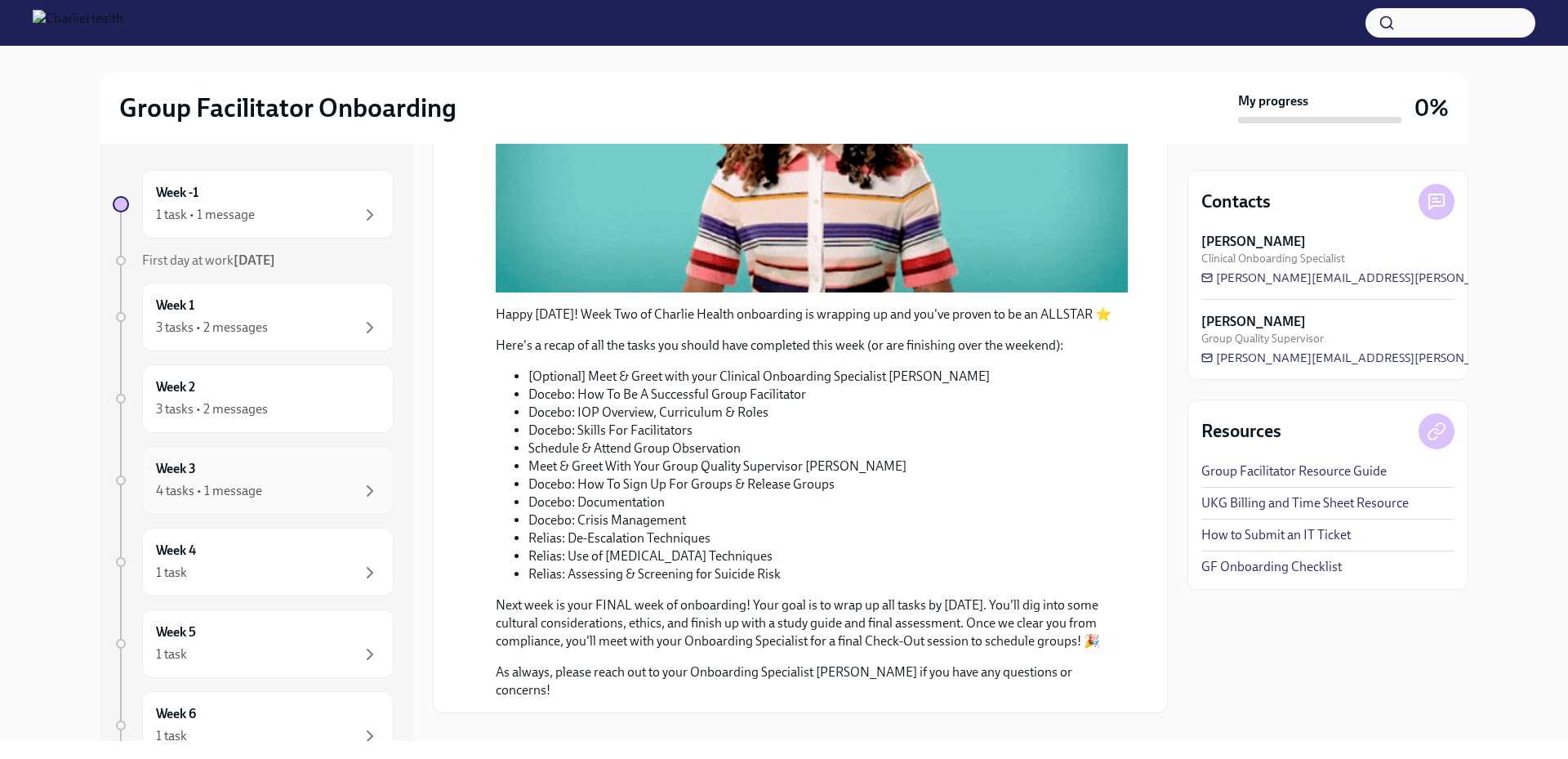
click at [300, 472] on div "Week 3 4 tasks • 1 message" at bounding box center [268, 481] width 224 height 41
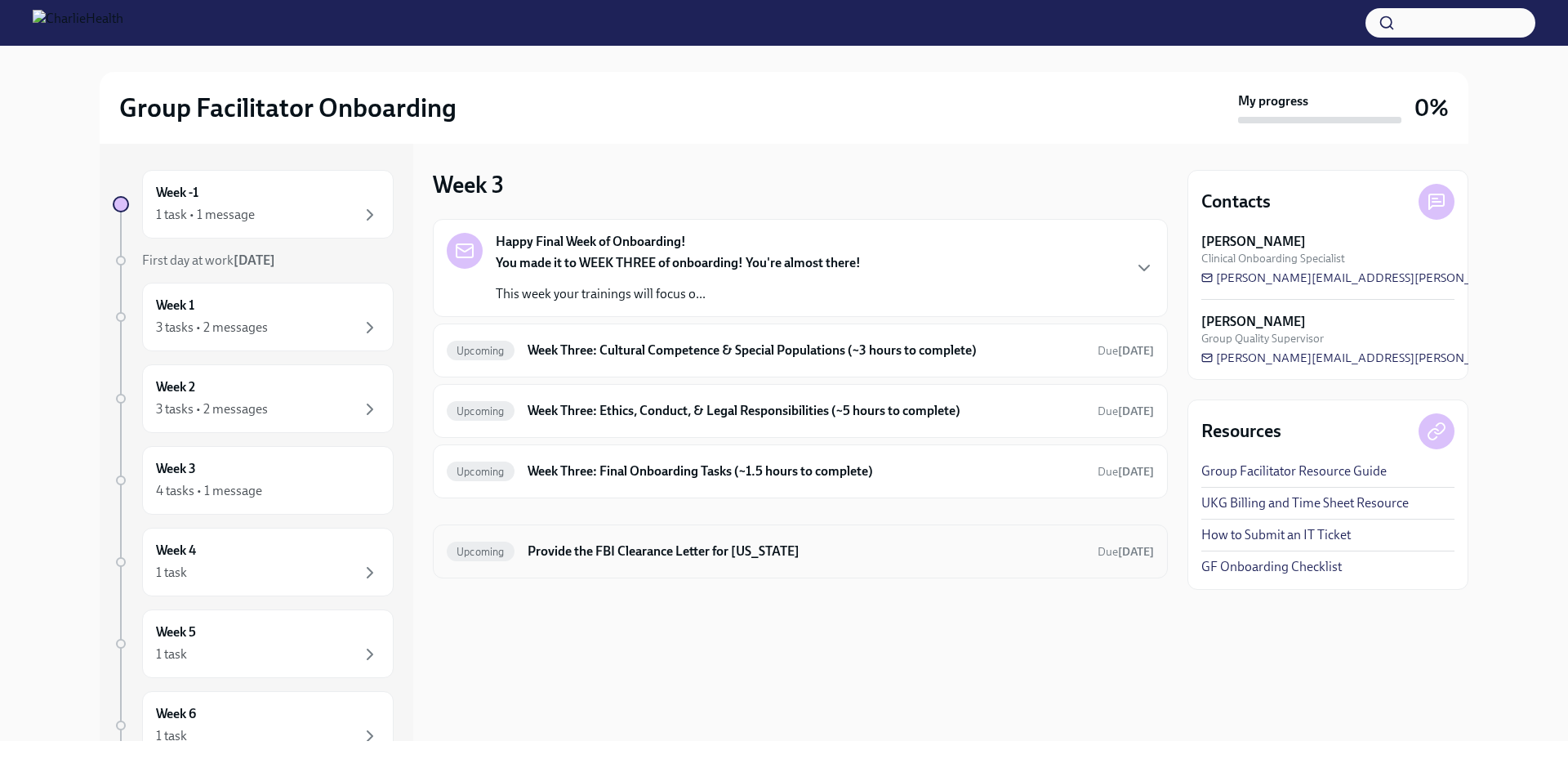
click at [642, 569] on div "Upcoming Provide the FBI Clearance Letter for Pennsylvania Due Sep 23rd" at bounding box center [800, 552] width 735 height 54
click at [661, 542] on div "Upcoming Provide the FBI Clearance Letter for Pennsylvania Due Sep 23rd" at bounding box center [800, 552] width 707 height 26
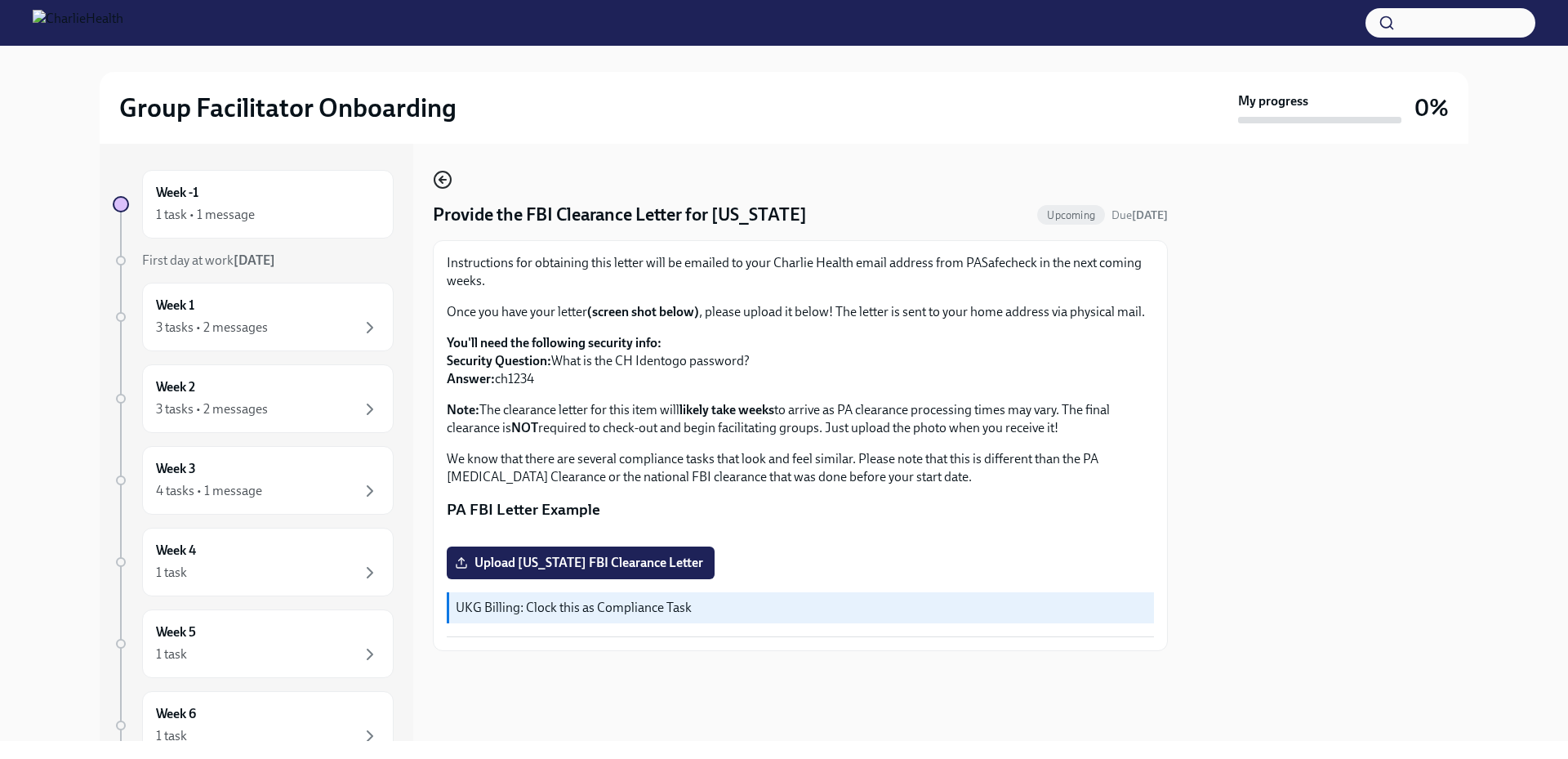
click at [442, 177] on icon "button" at bounding box center [441, 180] width 3 height 7
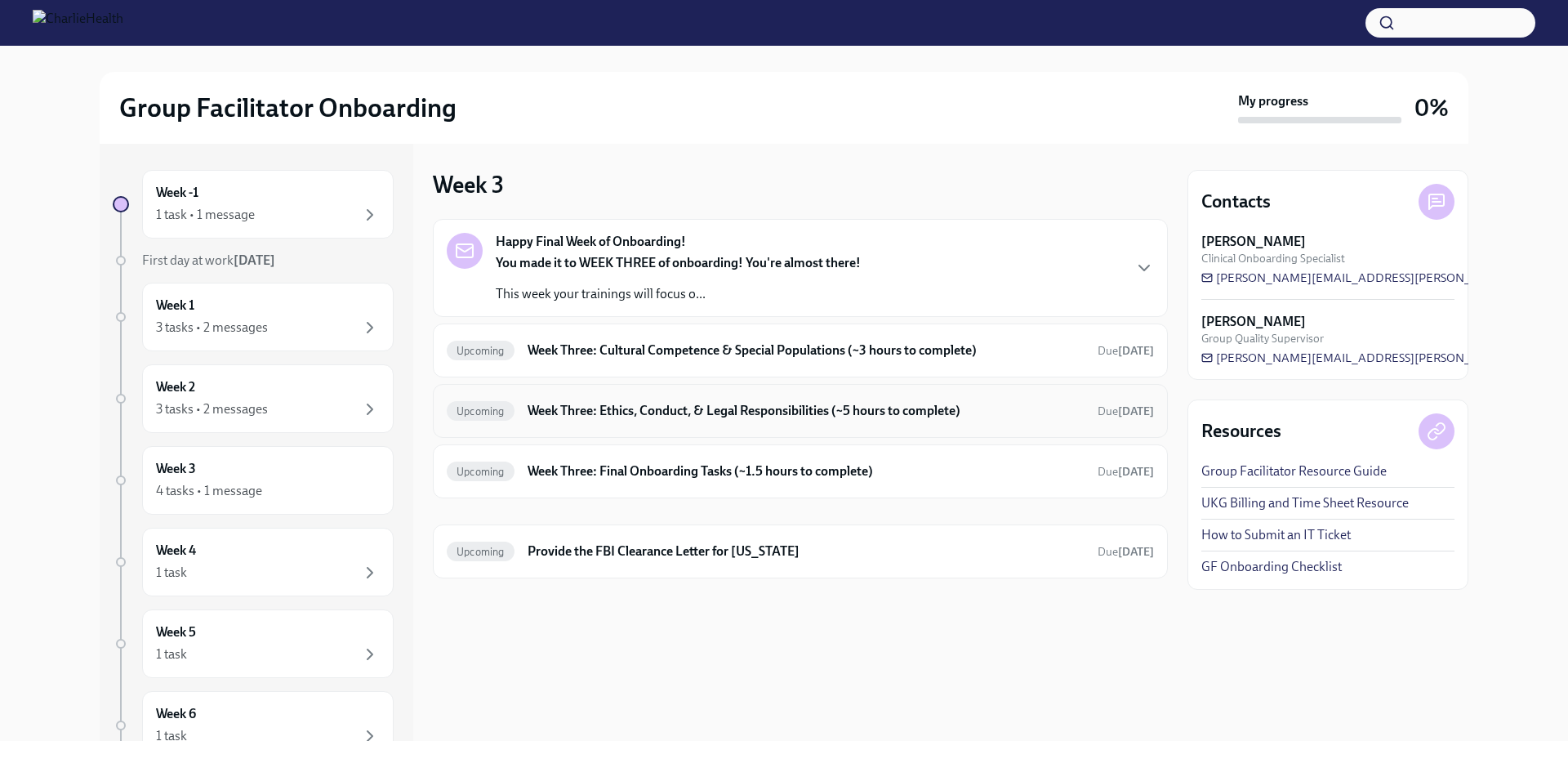
click at [718, 412] on h6 "Week Three: Ethics, Conduct, & Legal Responsibilities (~5 hours to complete)" at bounding box center [806, 411] width 557 height 18
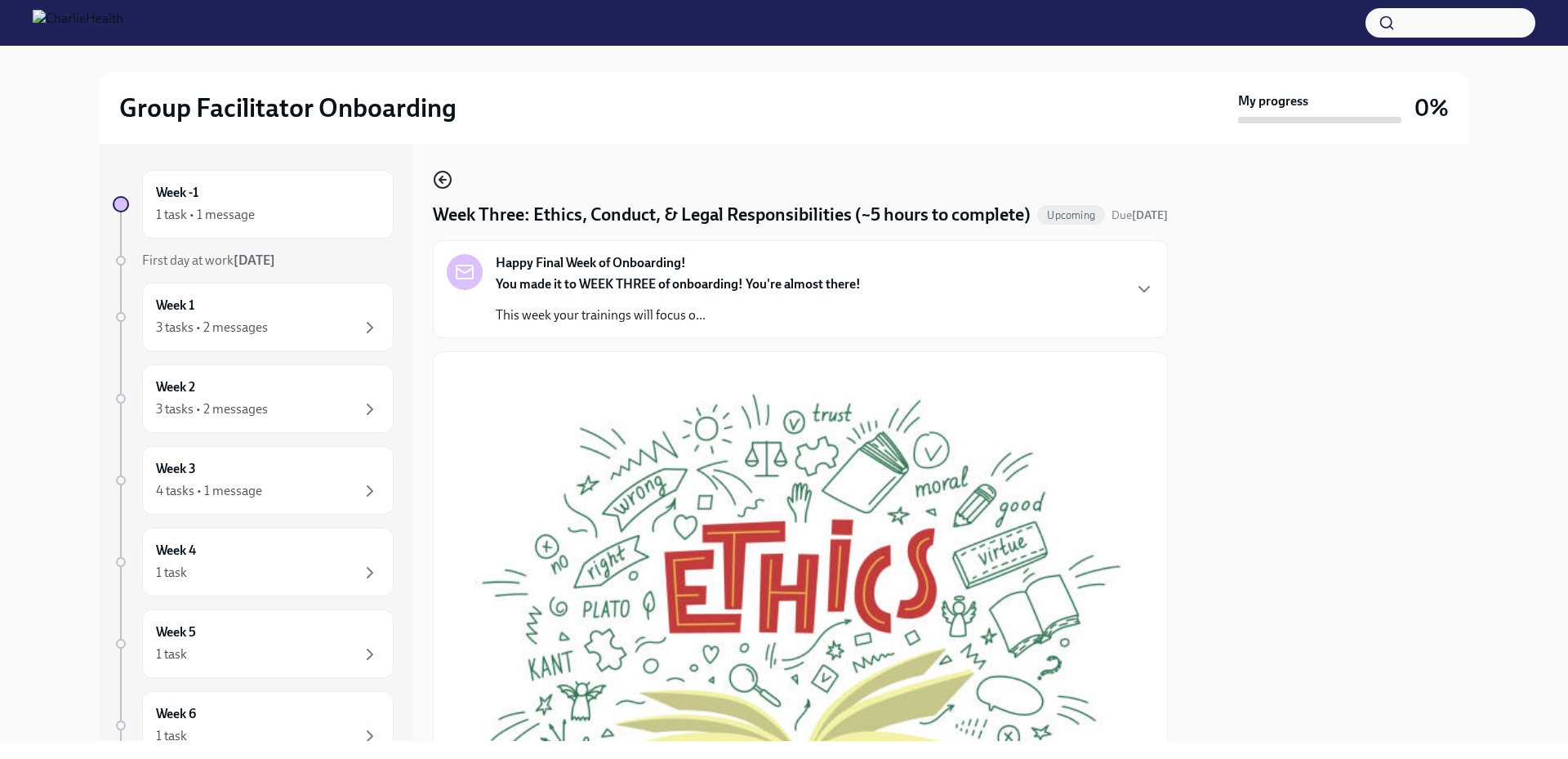
click at [447, 177] on icon "button" at bounding box center [442, 180] width 20 height 20
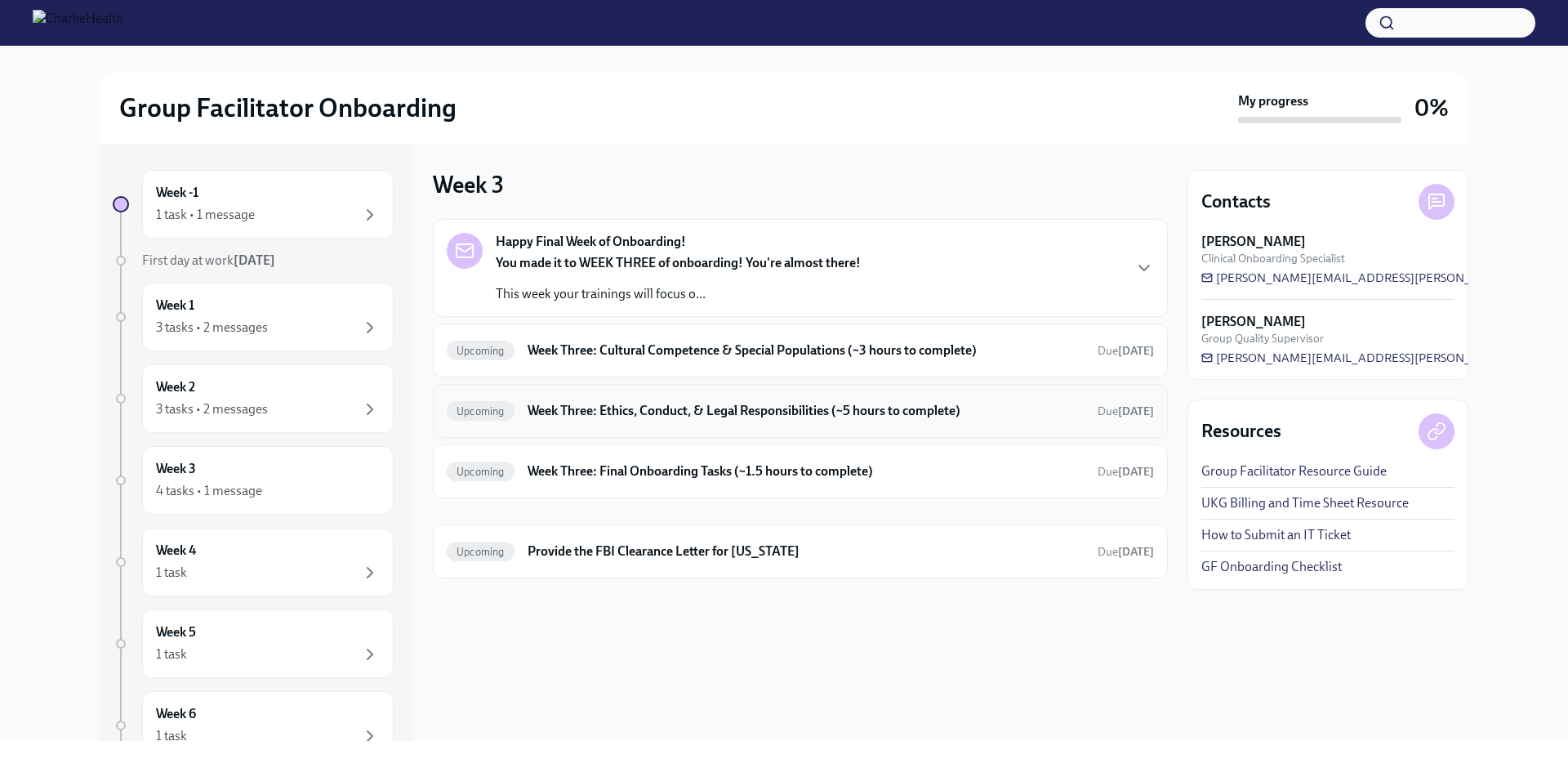
click at [708, 417] on h6 "Week Three: Ethics, Conduct, & Legal Responsibilities (~5 hours to complete)" at bounding box center [806, 411] width 557 height 18
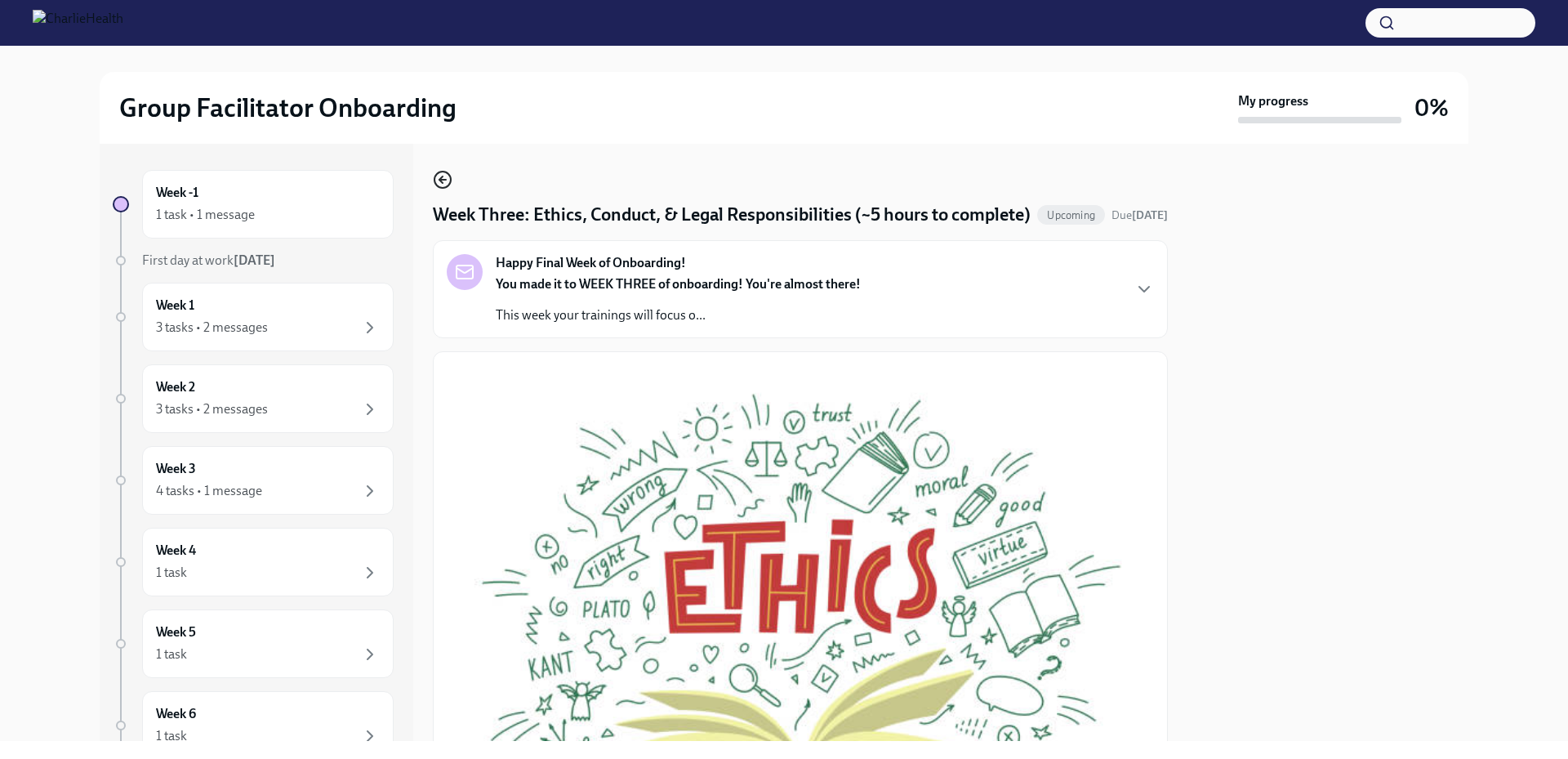
click at [445, 185] on icon "button" at bounding box center [442, 180] width 20 height 20
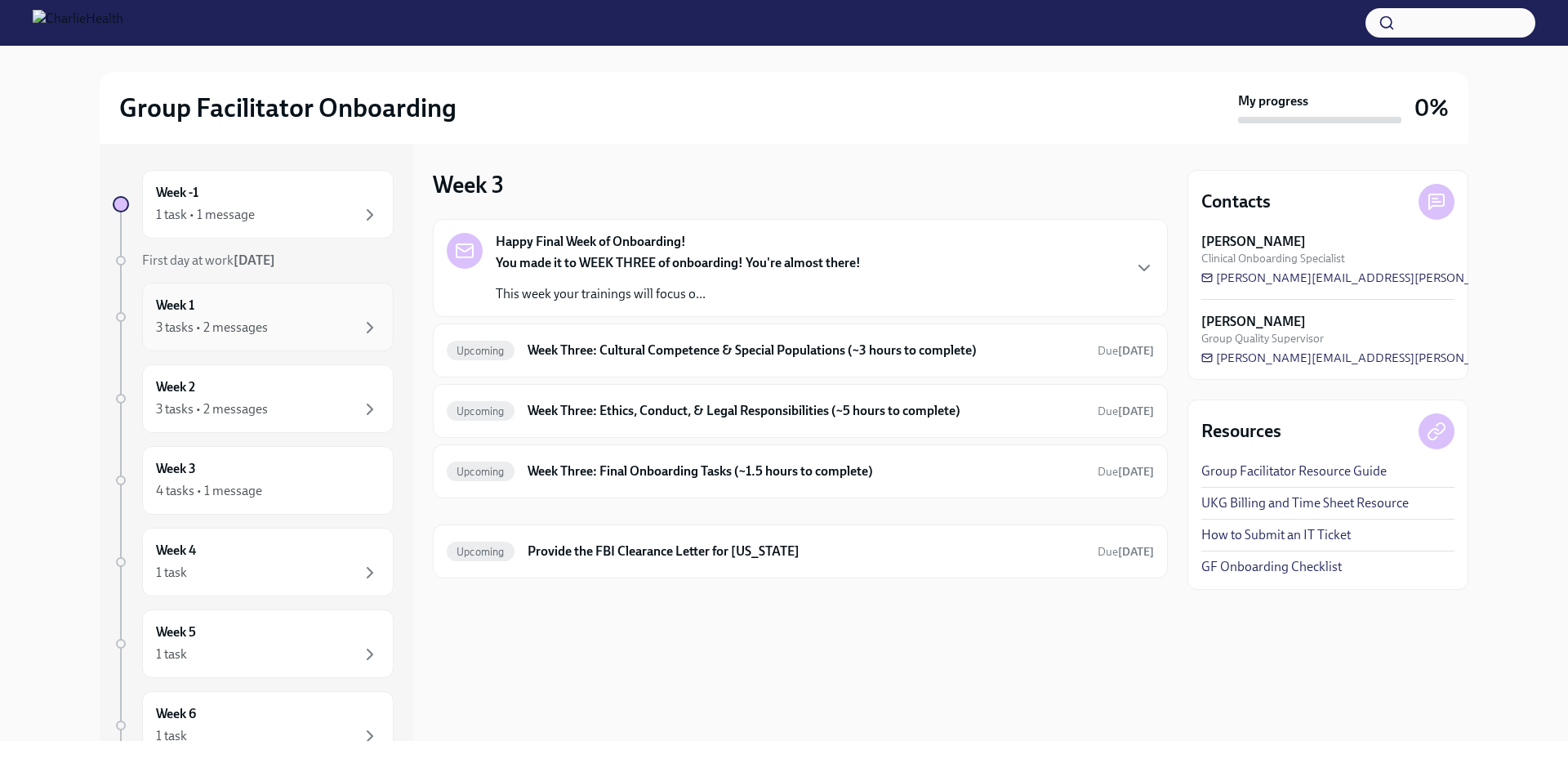
click at [176, 315] on div "Week 1 3 tasks • 2 messages" at bounding box center [268, 317] width 224 height 41
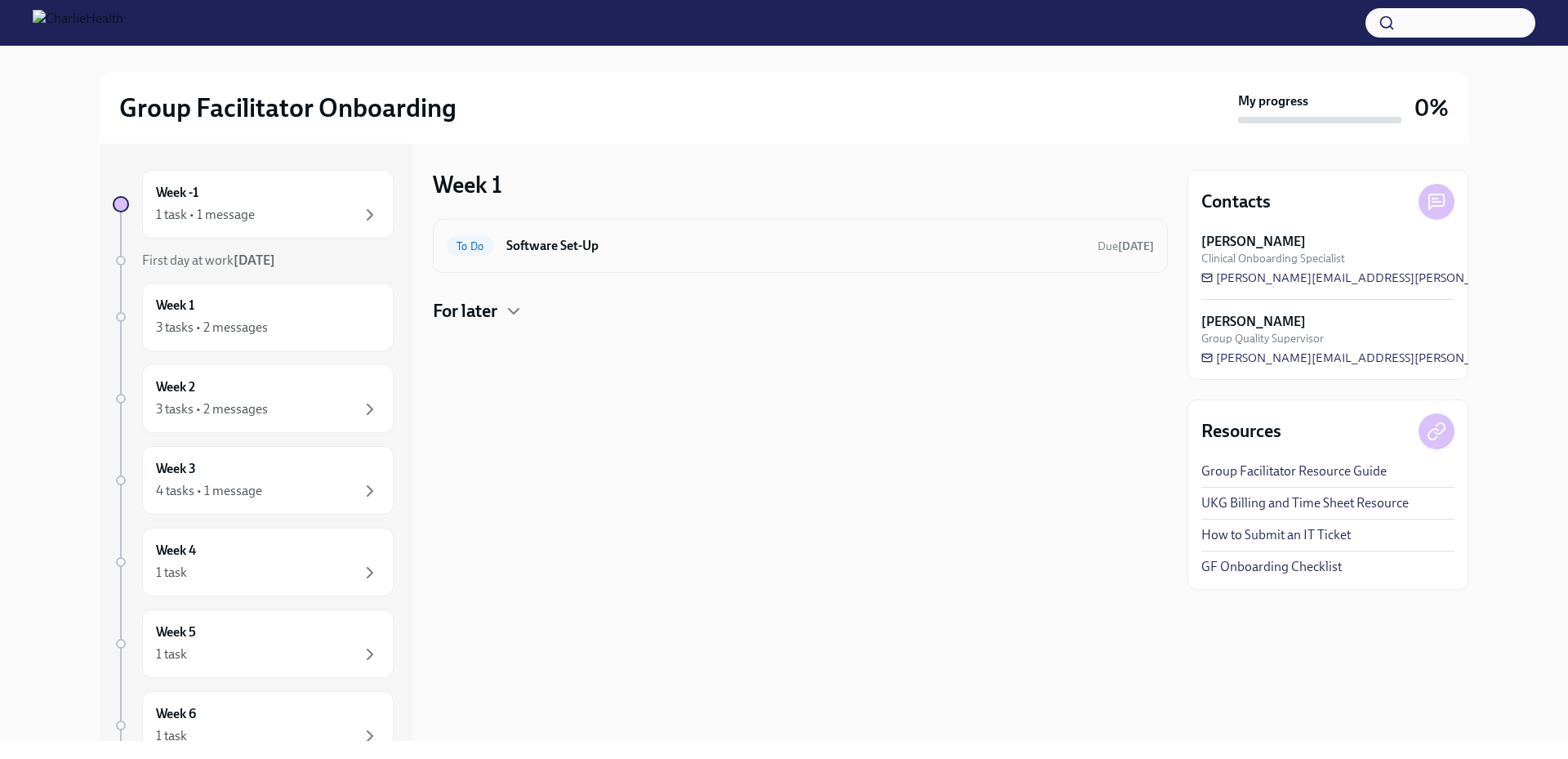
click at [621, 252] on h6 "Software Set-Up" at bounding box center [795, 246] width 578 height 18
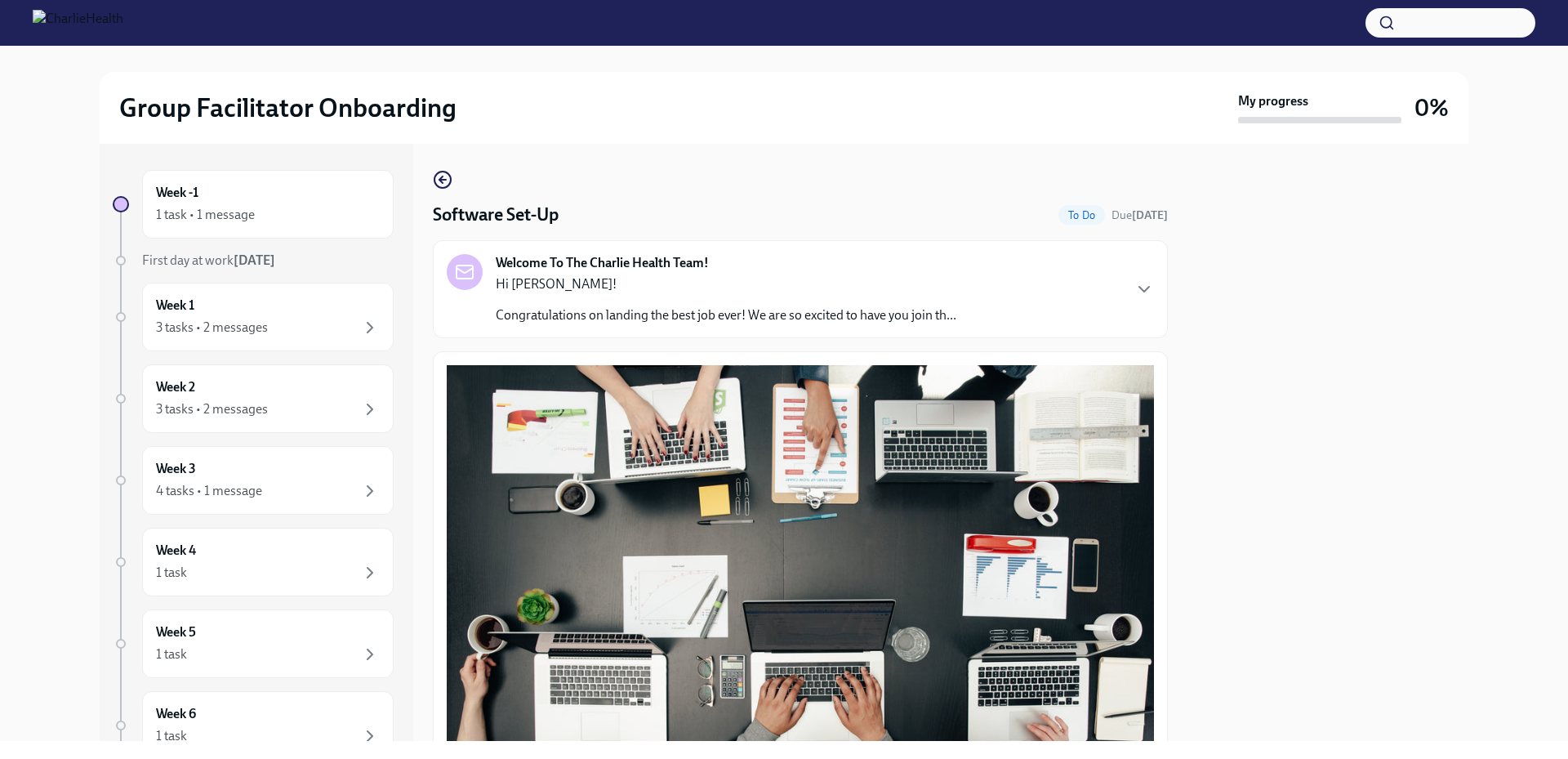
scroll to position [396, 0]
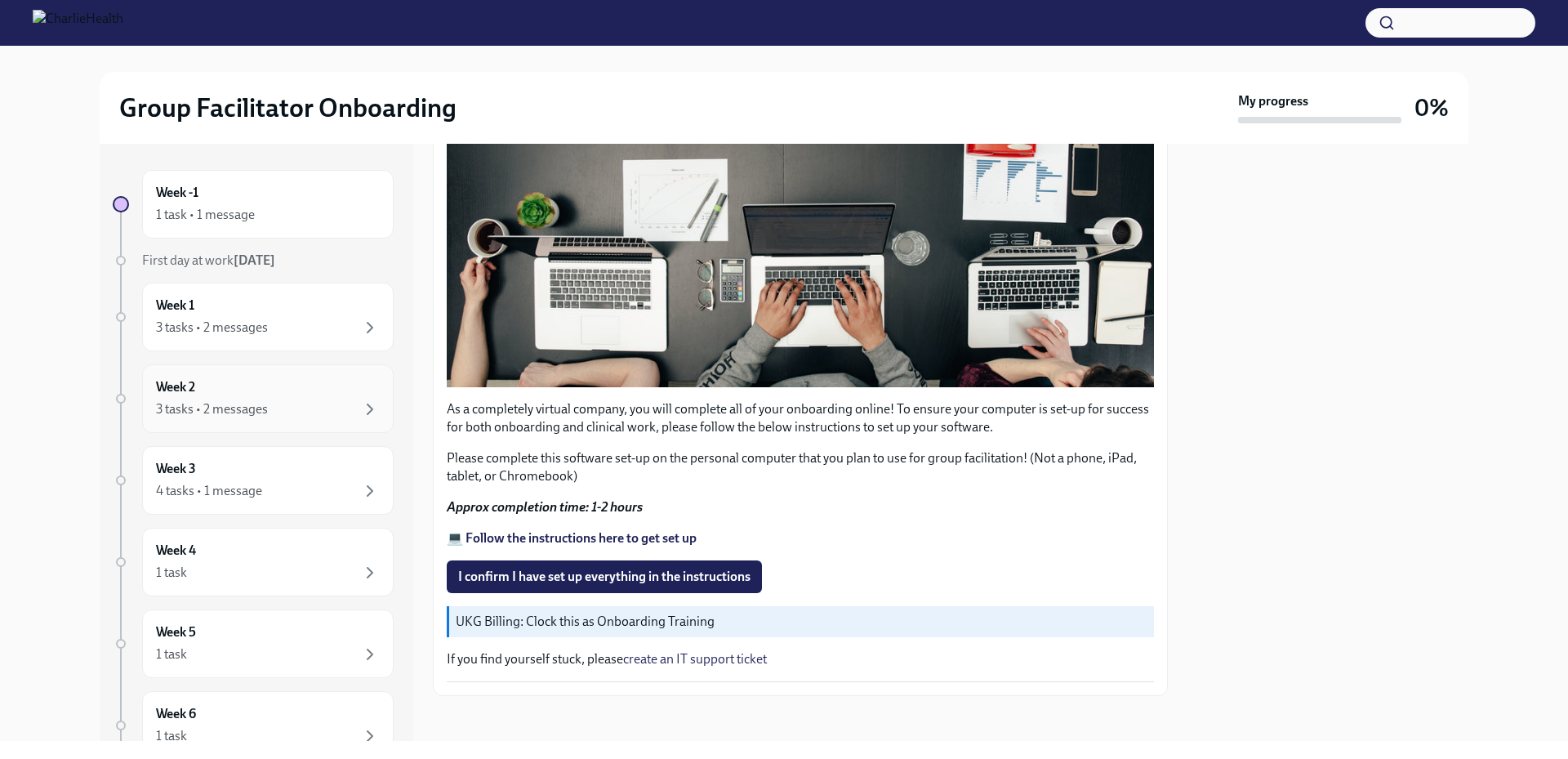
click at [251, 415] on div "3 tasks • 2 messages" at bounding box center [212, 409] width 112 height 18
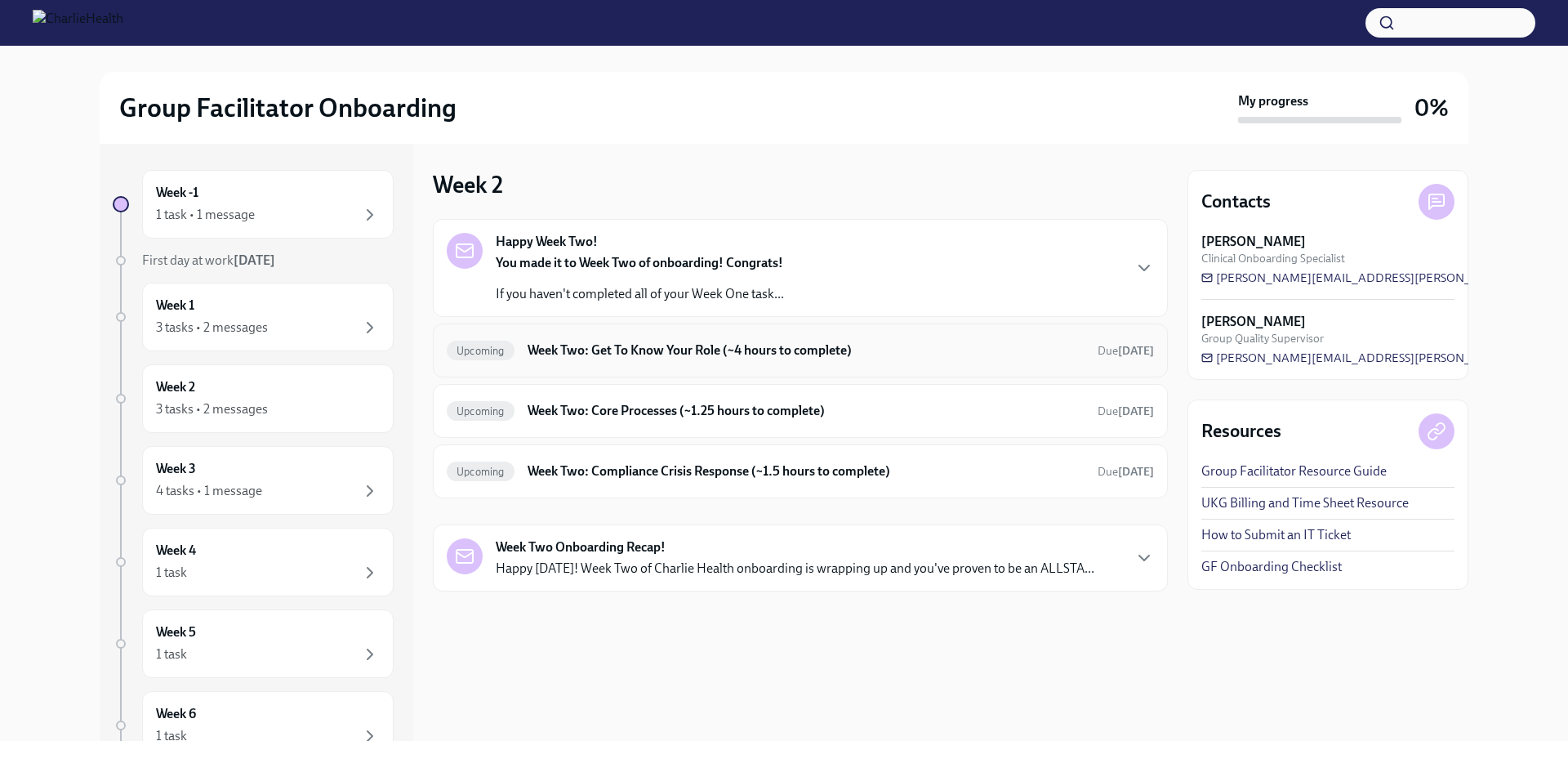
click at [719, 350] on h6 "Week Two: Get To Know Your Role (~4 hours to complete)" at bounding box center [806, 351] width 557 height 18
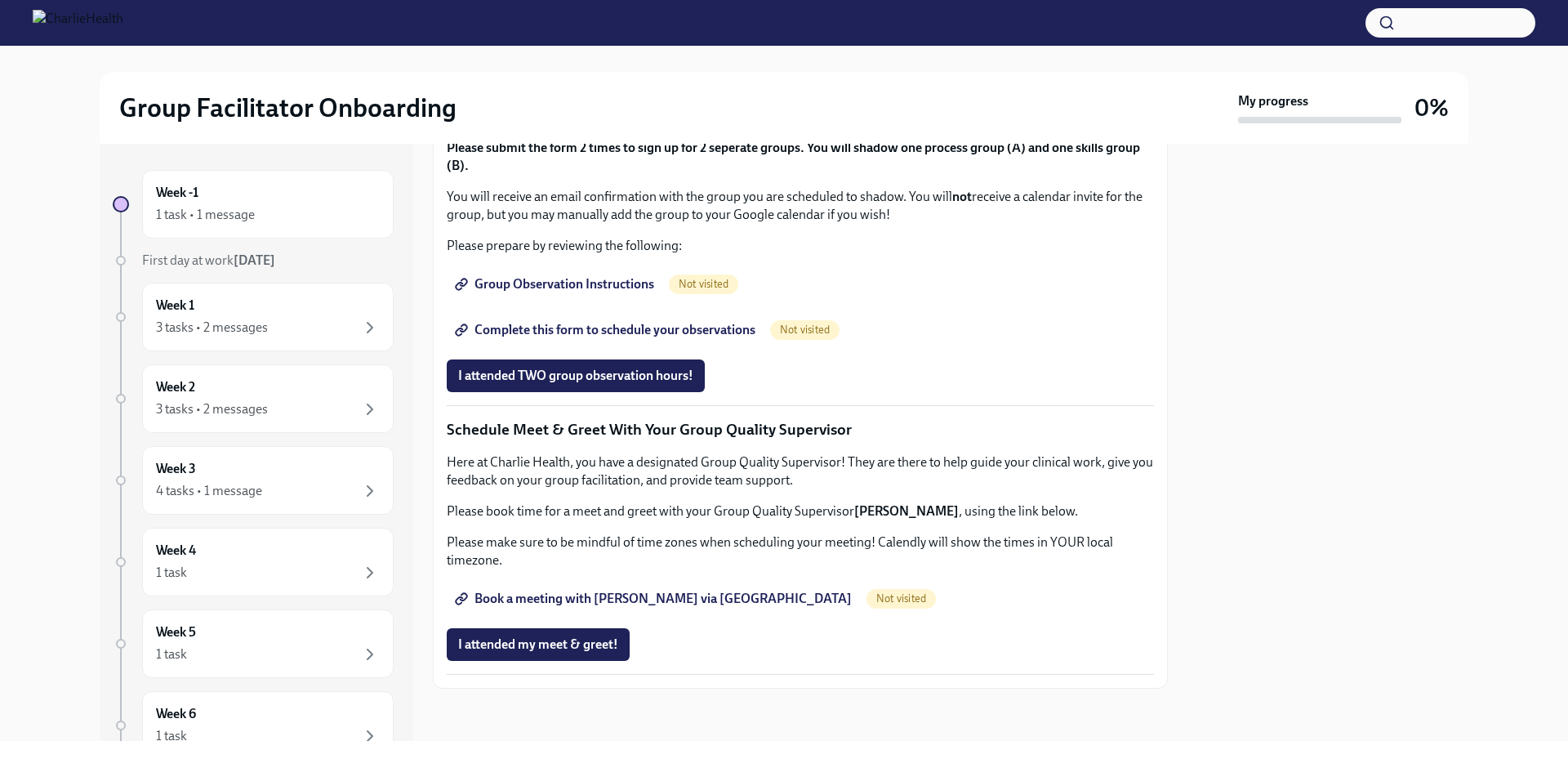
scroll to position [1413, 0]
click at [246, 388] on div "Week 2 3 tasks • 2 messages" at bounding box center [268, 399] width 224 height 41
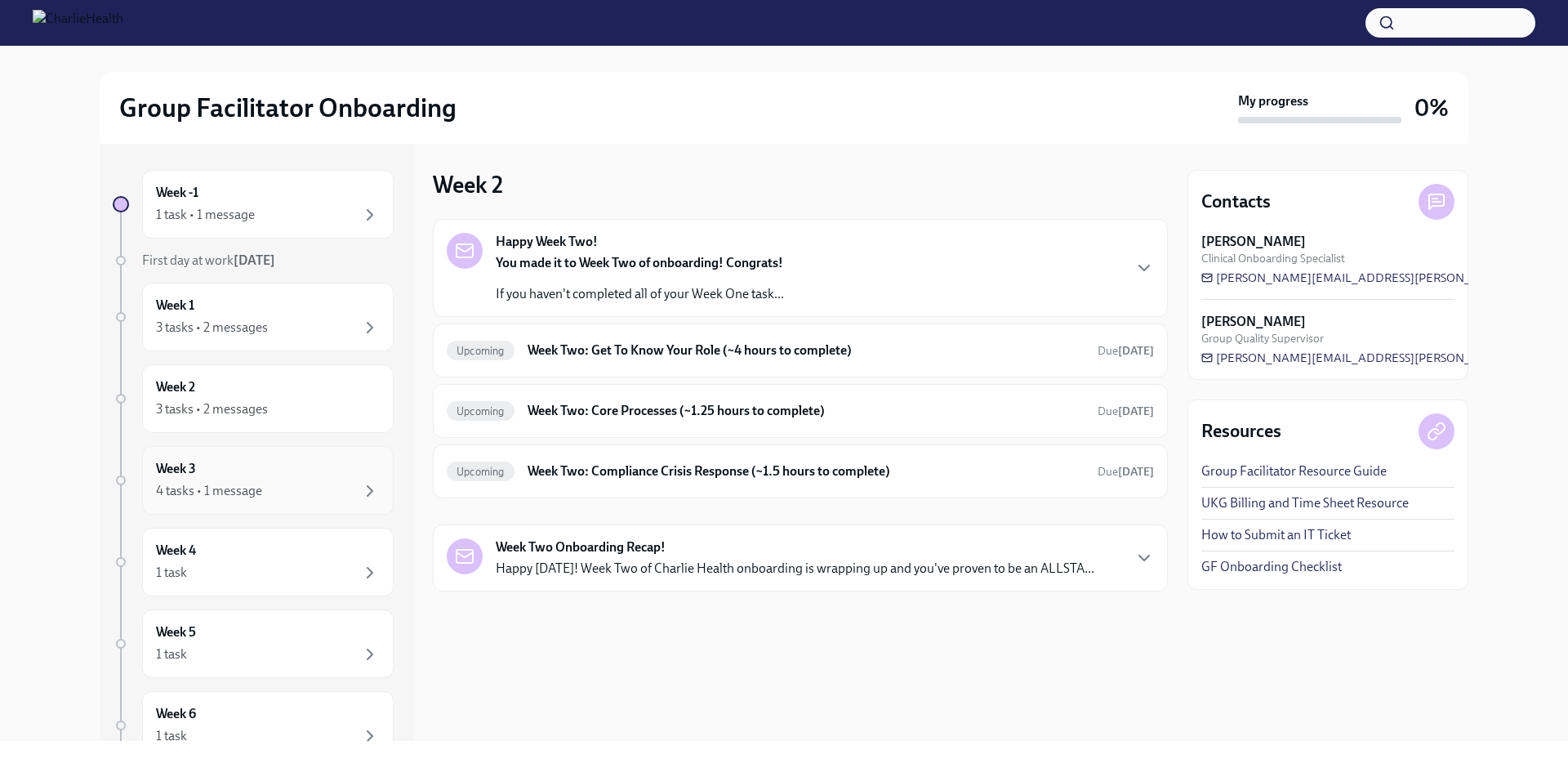
click at [201, 459] on div "Week 3 4 tasks • 1 message" at bounding box center [268, 481] width 251 height 69
